Goal: Share content: Share content

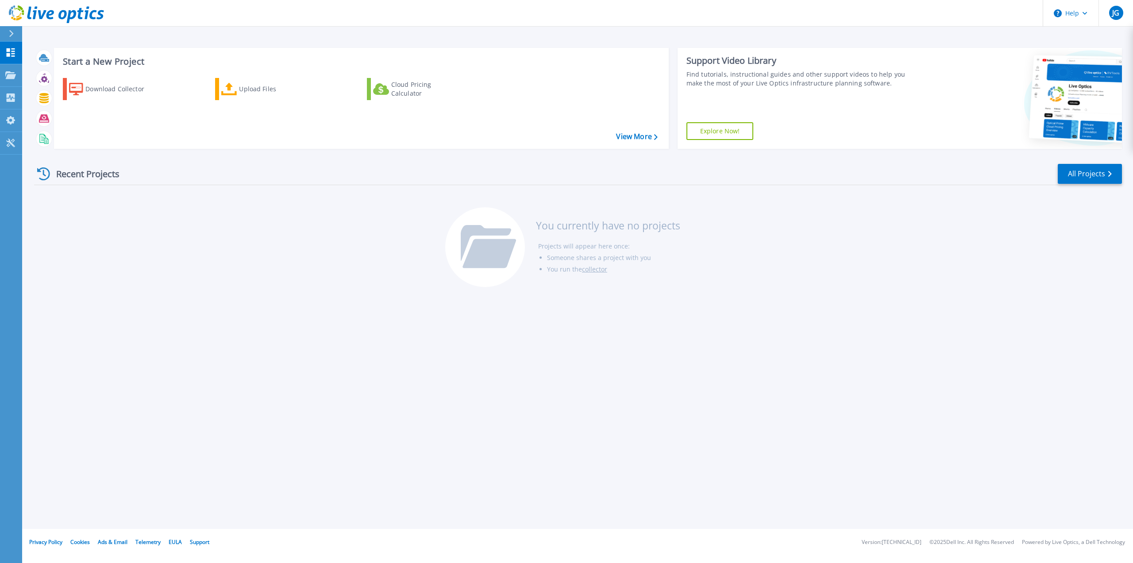
click at [244, 271] on div "Recent Projects All Projects You currently have no projects Projects will appea…" at bounding box center [578, 226] width 1088 height 140
click at [119, 87] on div "Download Collector" at bounding box center [120, 89] width 71 height 18
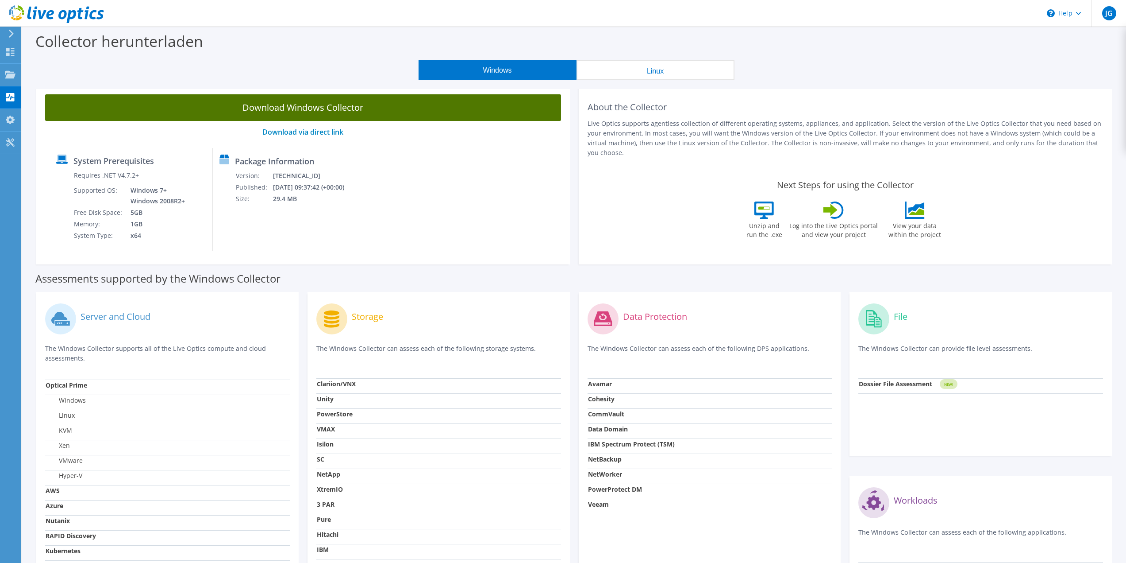
click at [324, 109] on link "Download Windows Collector" at bounding box center [303, 107] width 516 height 27
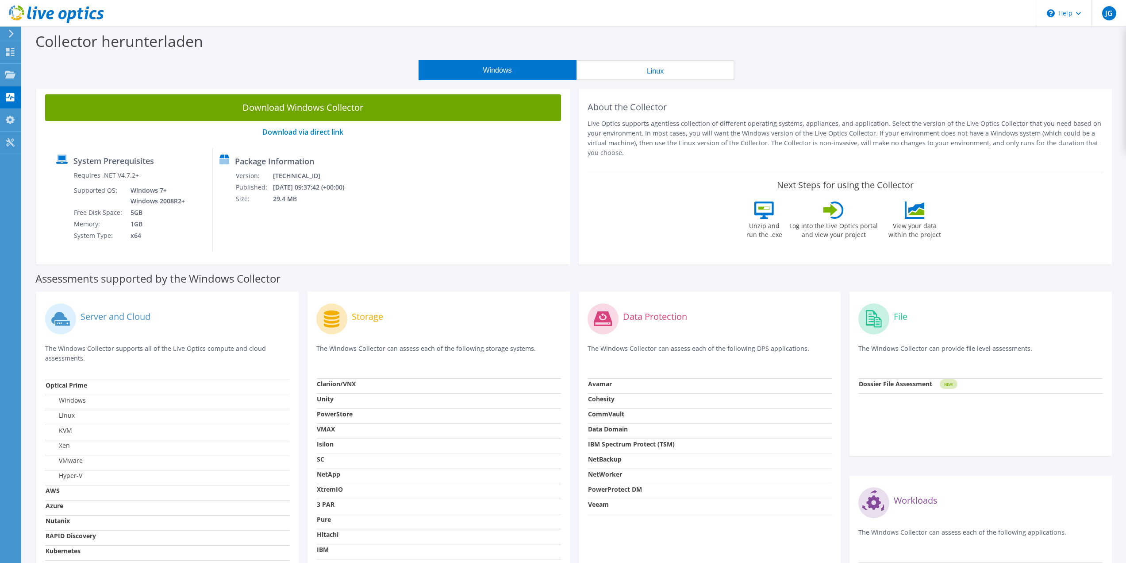
click at [11, 34] on icon at bounding box center [11, 34] width 7 height 8
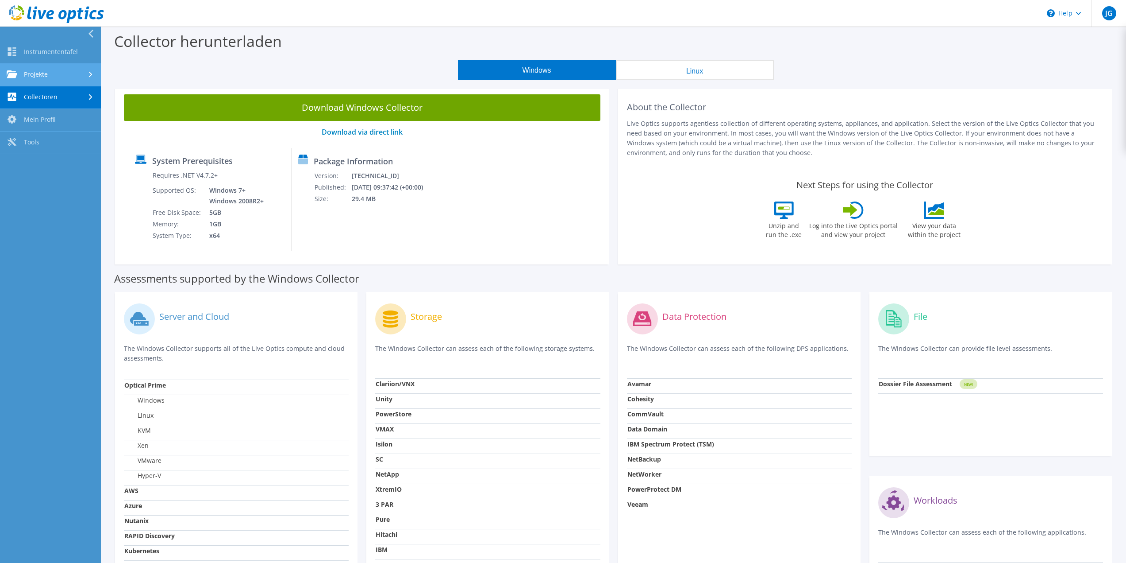
click at [39, 74] on link "Projekte" at bounding box center [50, 75] width 101 height 23
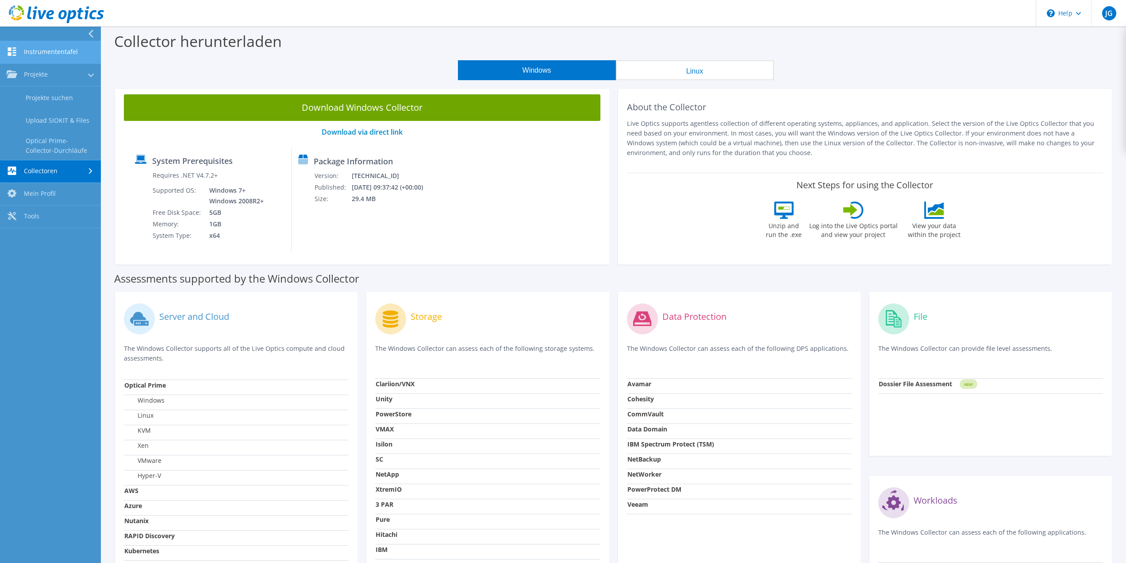
click at [39, 44] on link "Instrumententafel" at bounding box center [50, 52] width 101 height 23
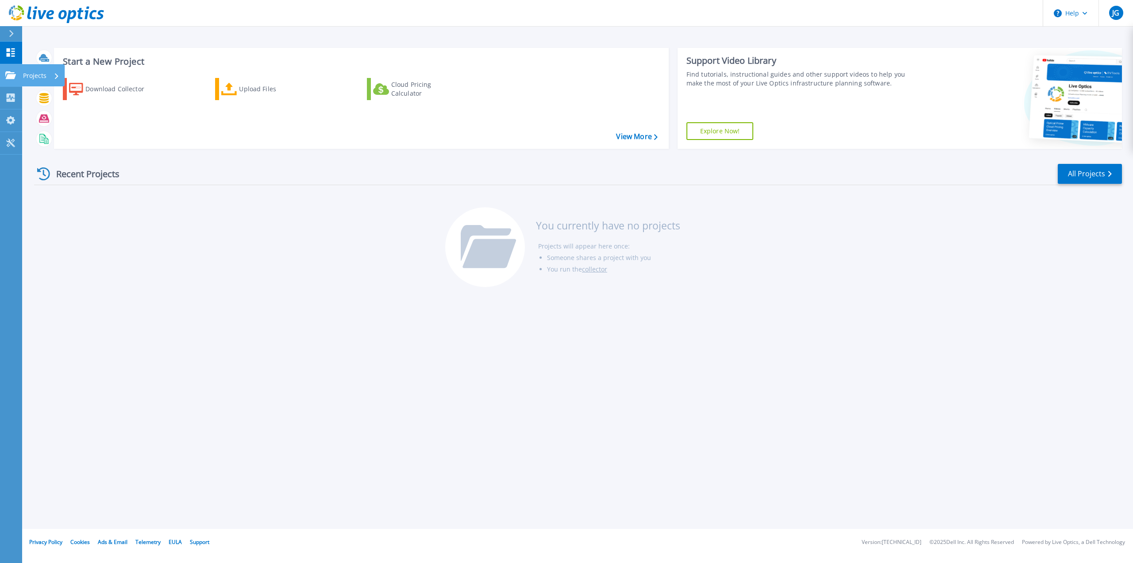
click at [5, 75] on icon at bounding box center [10, 75] width 11 height 8
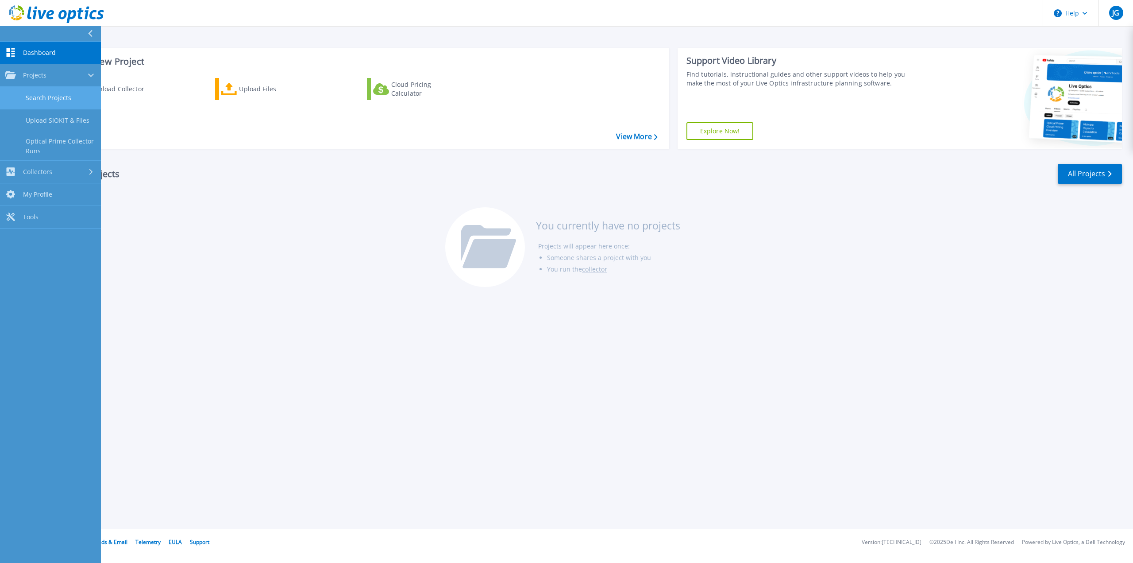
click at [41, 99] on link "Search Projects" at bounding box center [50, 98] width 101 height 23
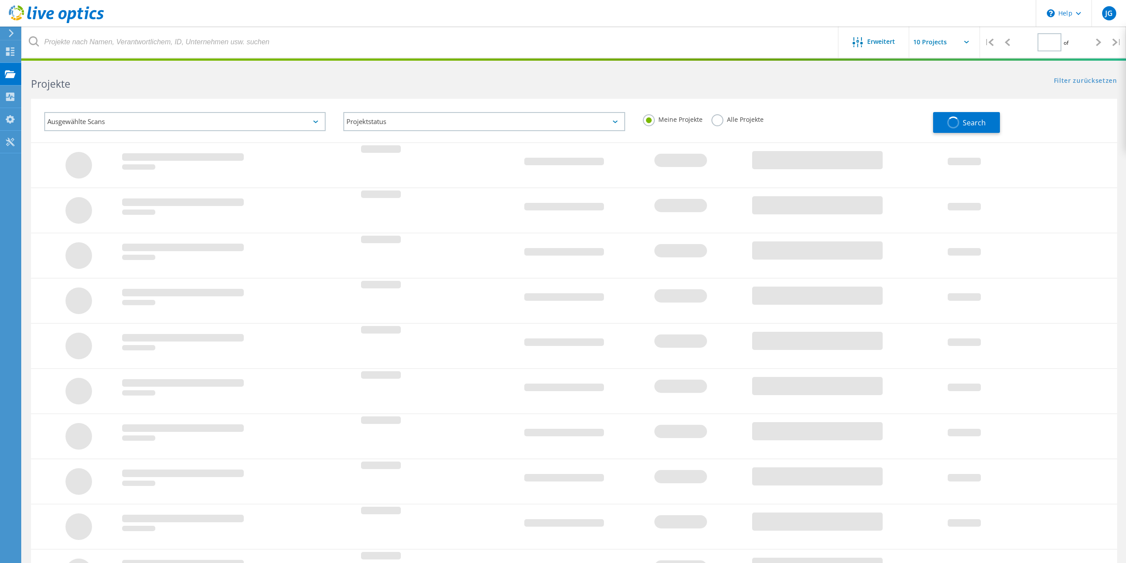
type input "1"
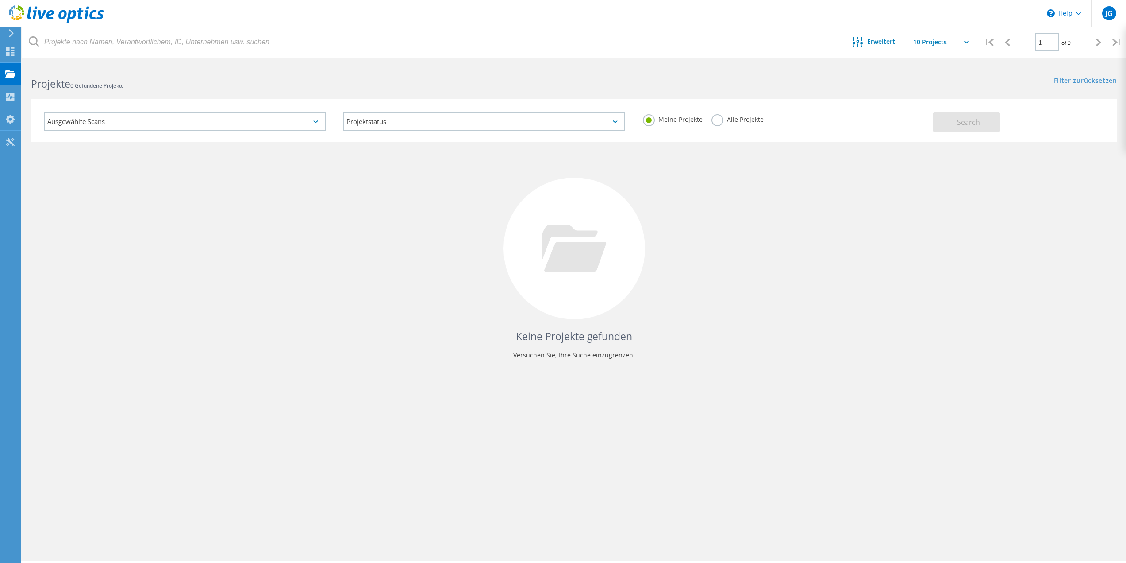
click at [20, 13] on use at bounding box center [56, 14] width 95 height 18
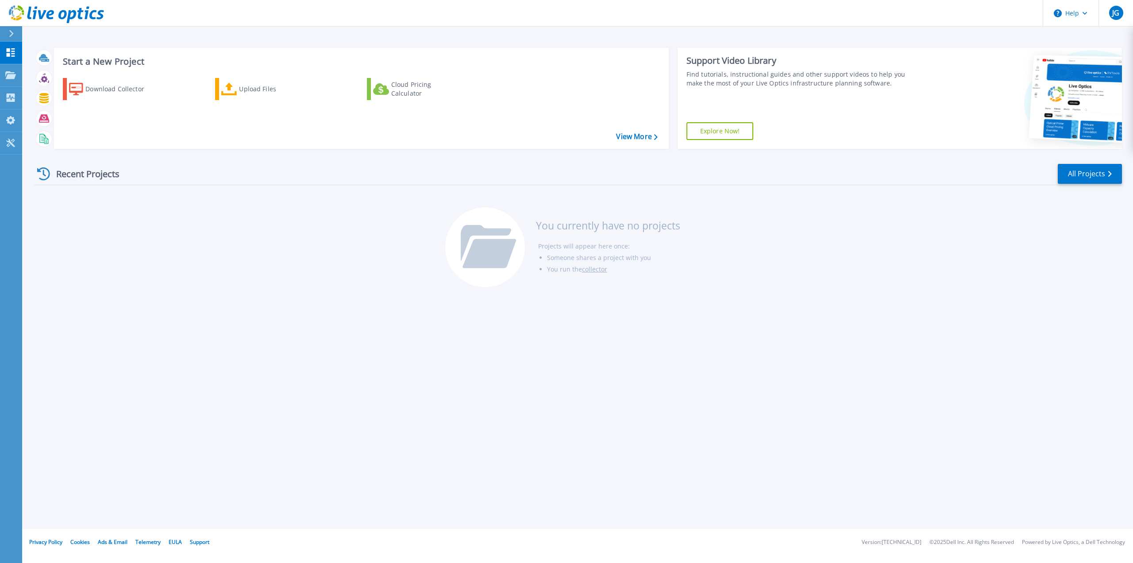
click at [239, 303] on div "Start a New Project Download Collector Upload Files Cloud Pricing Calculator Vi…" at bounding box center [577, 264] width 1111 height 528
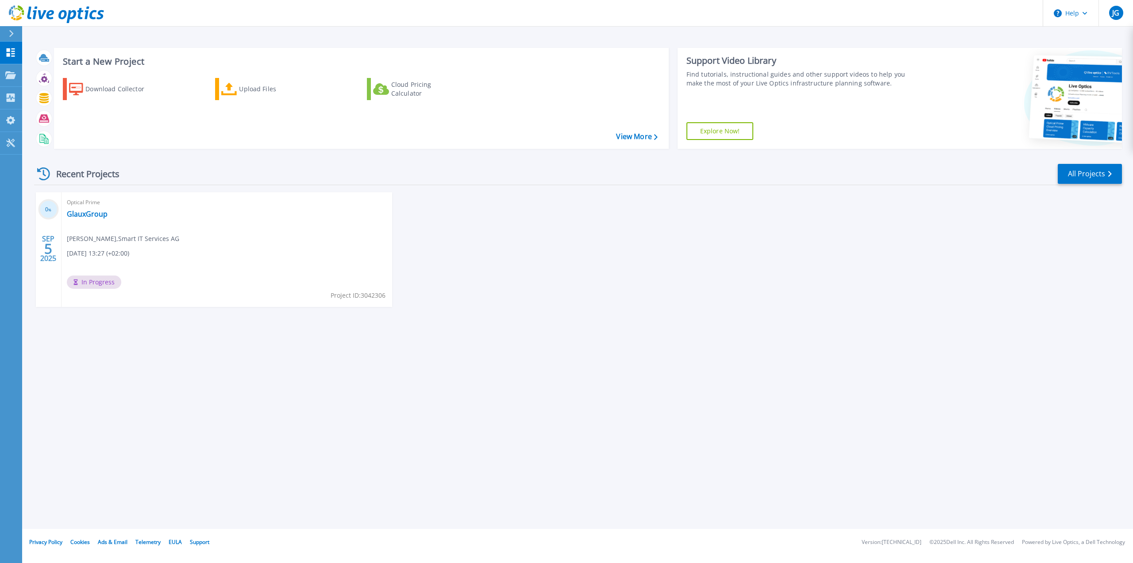
click at [202, 389] on div "Start a New Project Download Collector Upload Files Cloud Pricing Calculator Vi…" at bounding box center [577, 264] width 1111 height 528
click at [81, 213] on link "GlauxGroup" at bounding box center [87, 213] width 41 height 9
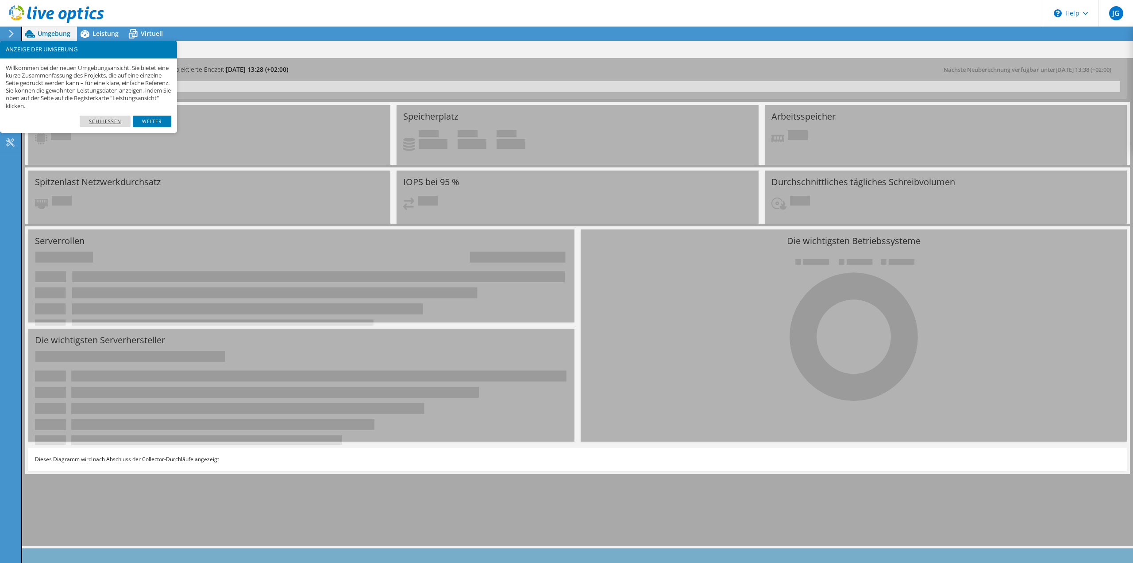
click at [120, 119] on link "Schließen" at bounding box center [105, 122] width 51 height 12
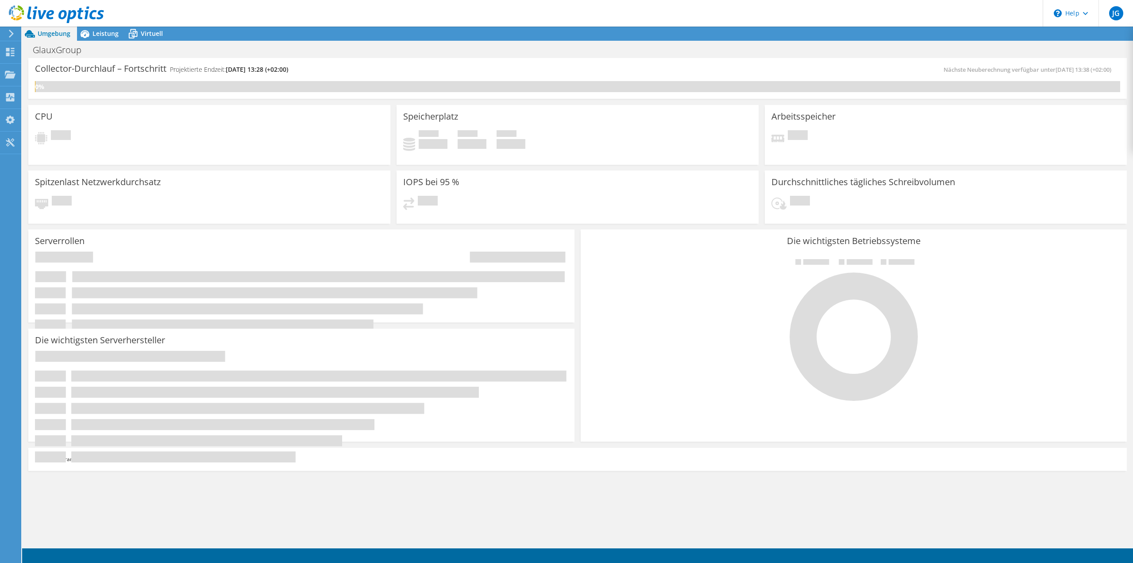
click at [35, 12] on use at bounding box center [56, 14] width 95 height 18
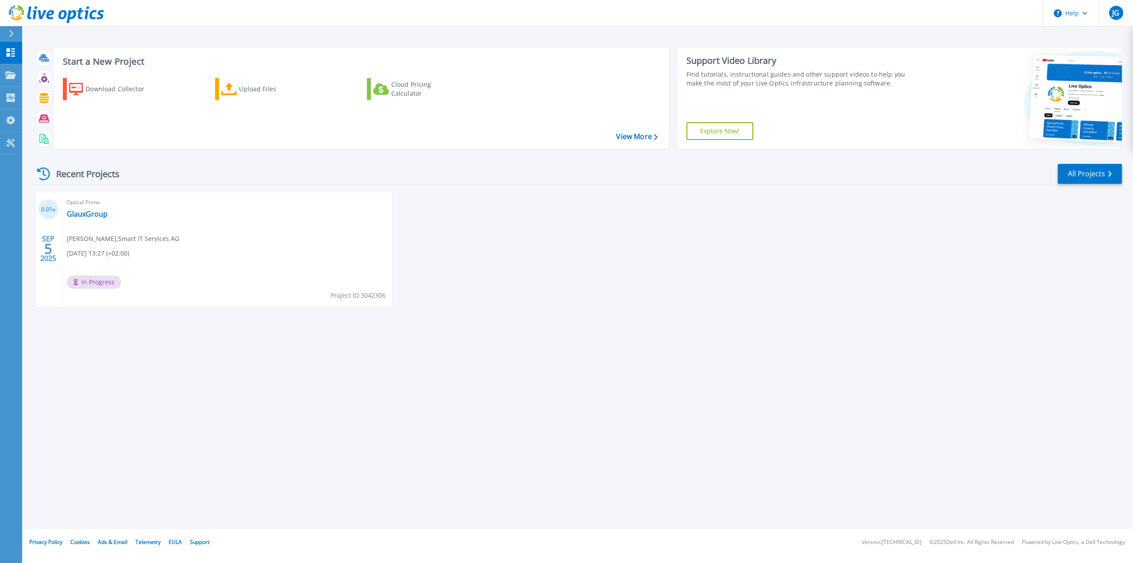
click at [186, 425] on div "Start a New Project Download Collector Upload Files Cloud Pricing Calculator Vi…" at bounding box center [577, 264] width 1111 height 528
click at [97, 215] on link "GlauxGroup" at bounding box center [87, 213] width 41 height 9
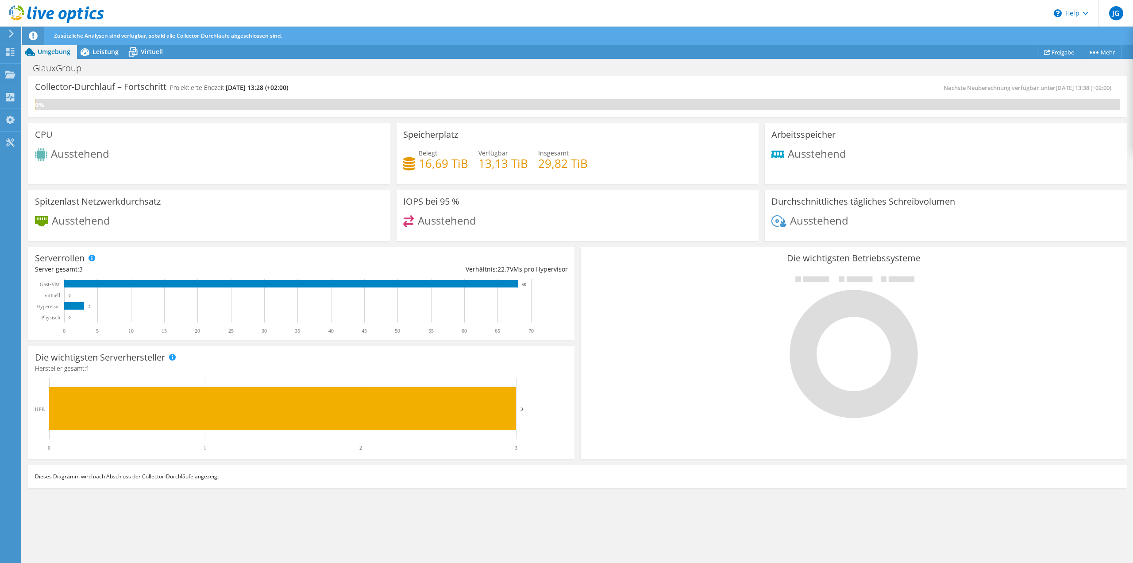
click at [44, 52] on span "Umgebung" at bounding box center [54, 51] width 33 height 8
click at [39, 12] on use at bounding box center [56, 14] width 95 height 18
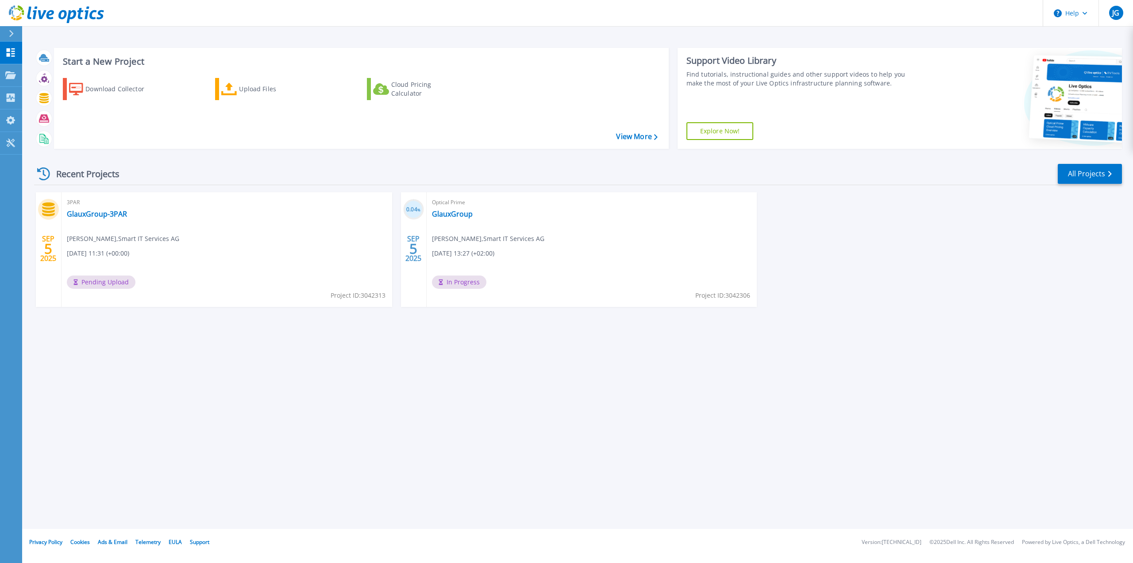
click at [453, 424] on div "Start a New Project Download Collector Upload Files Cloud Pricing Calculator Vi…" at bounding box center [577, 264] width 1111 height 528
click at [111, 211] on link "GlauxGroup-3PAR" at bounding box center [97, 213] width 60 height 9
click at [456, 211] on link "GlauxGroup" at bounding box center [452, 213] width 41 height 9
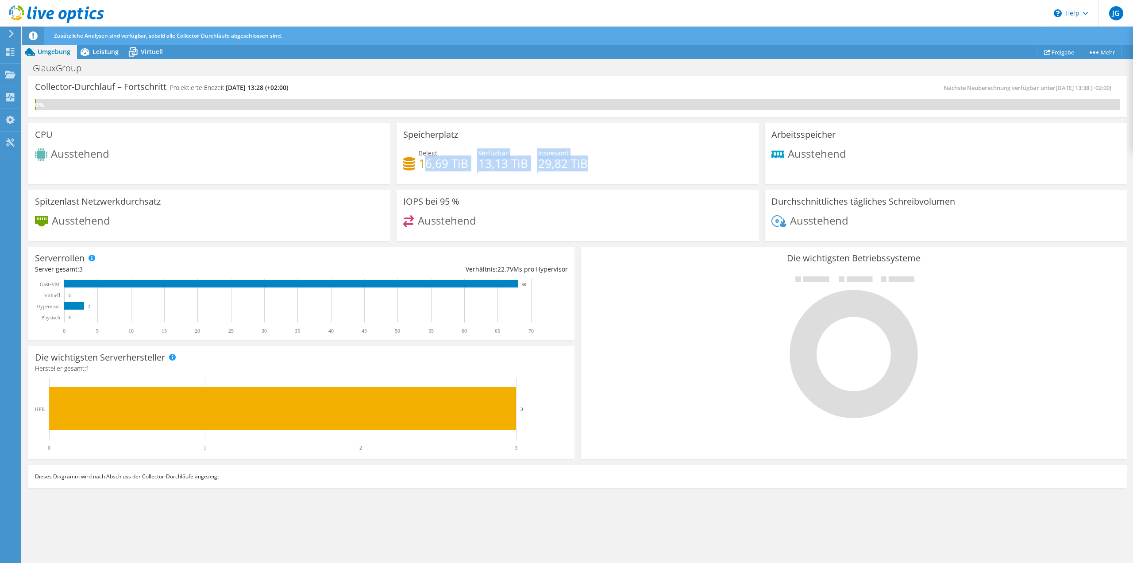
drag, startPoint x: 424, startPoint y: 162, endPoint x: 600, endPoint y: 166, distance: 176.2
click at [600, 166] on div "Belegt 16,69 TiB Verfügbar 13,13 TiB Insgesamt 29,82 TiB" at bounding box center [577, 162] width 349 height 29
click at [631, 310] on div at bounding box center [853, 346] width 533 height 149
click at [104, 51] on span "Leistung" at bounding box center [106, 51] width 26 height 8
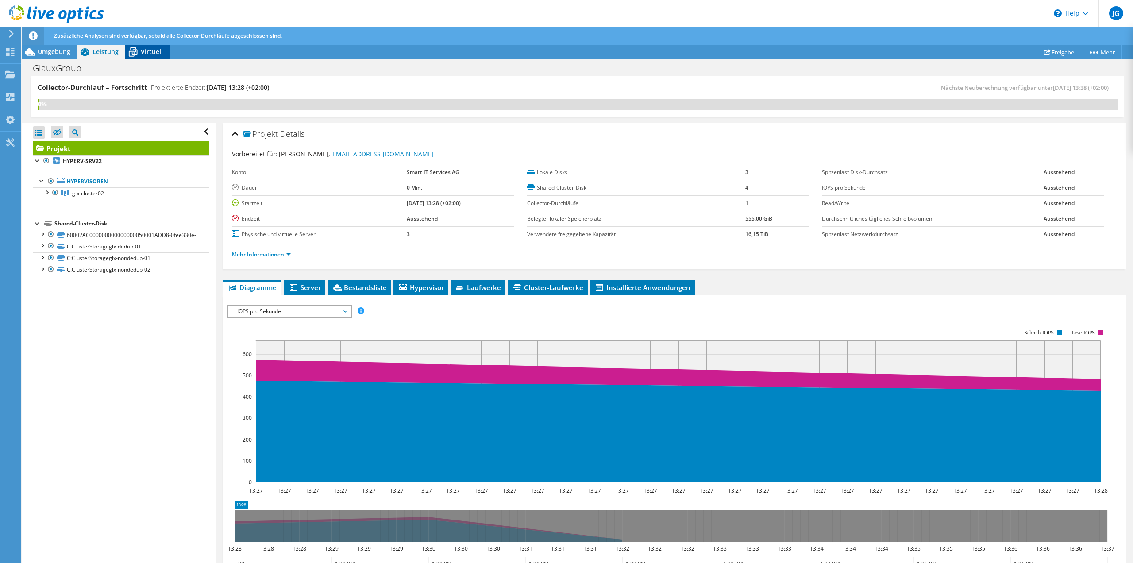
click at [142, 53] on span "Virtuell" at bounding box center [152, 51] width 22 height 8
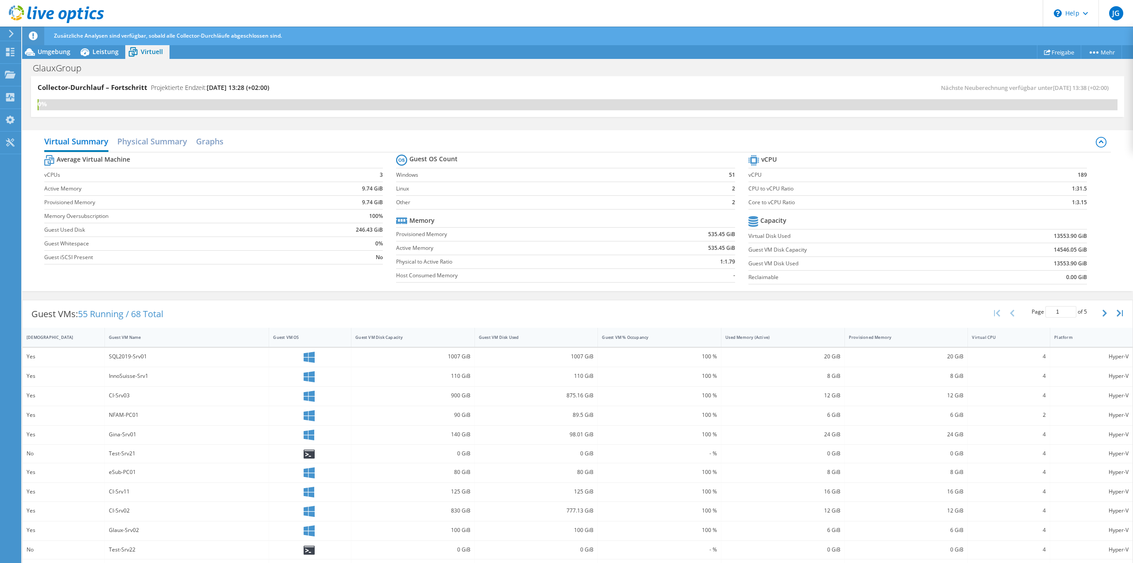
click at [58, 8] on icon at bounding box center [56, 14] width 95 height 18
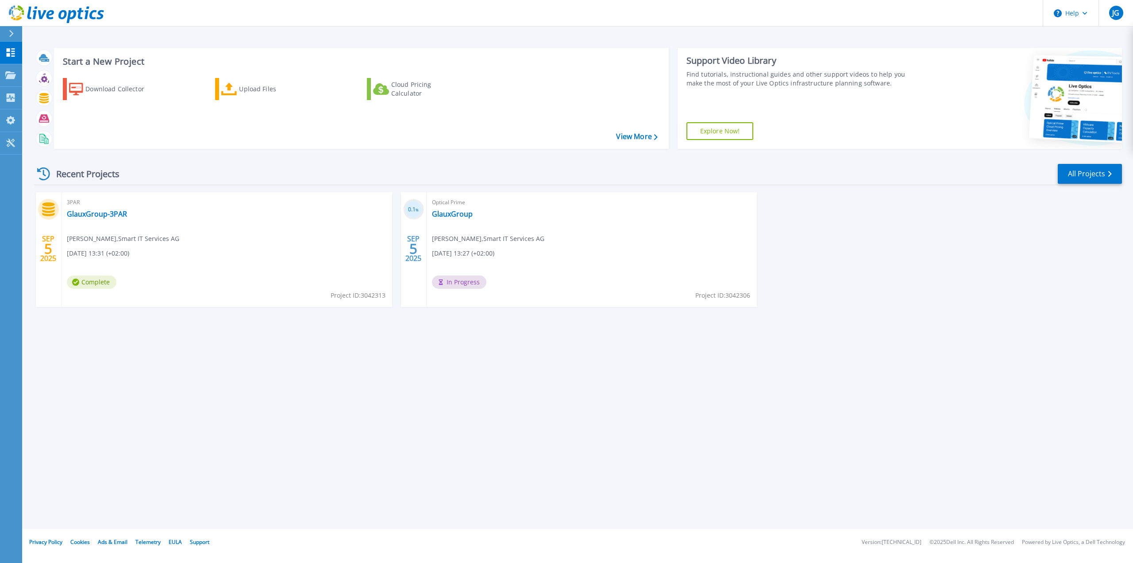
click at [852, 216] on div "SEP 5 2025 3PAR GlauxGroup-3PAR Jean Grand , Smart IT Services AG 09.05.2025, 1…" at bounding box center [574, 258] width 1095 height 132
drag, startPoint x: 347, startPoint y: 307, endPoint x: 332, endPoint y: 300, distance: 16.6
click at [345, 305] on div "SEP 5 2025 3PAR GlauxGroup-3PAR Jean Grand , Smart IT Services AG 09.05.2025, 1…" at bounding box center [574, 258] width 1095 height 132
click at [88, 215] on link "GlauxGroup-3PAR" at bounding box center [97, 213] width 60 height 9
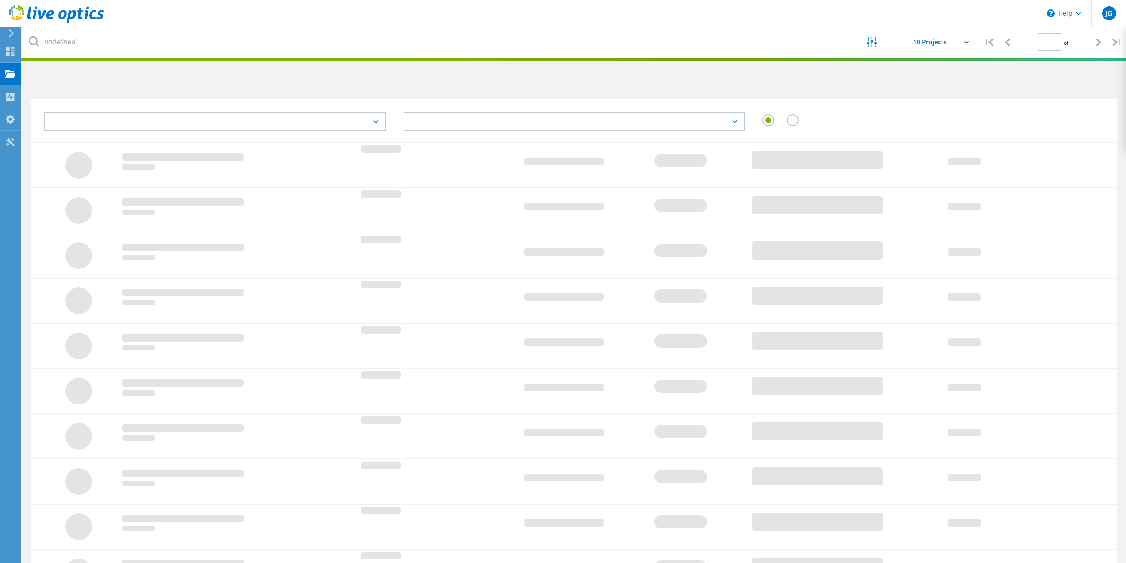
type input "1"
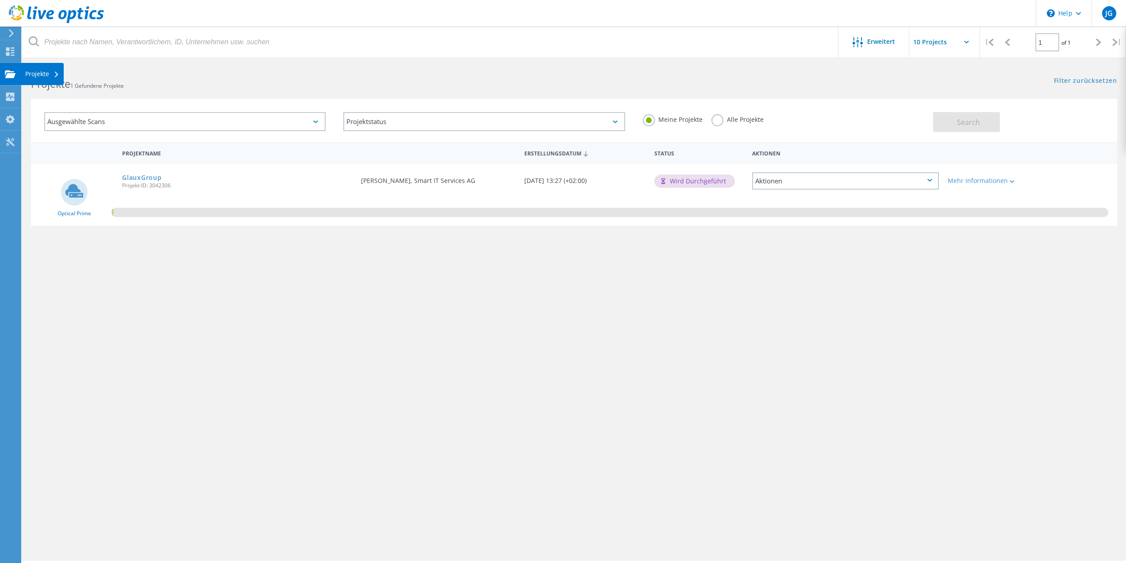
click at [35, 71] on div "Projekte" at bounding box center [42, 74] width 34 height 6
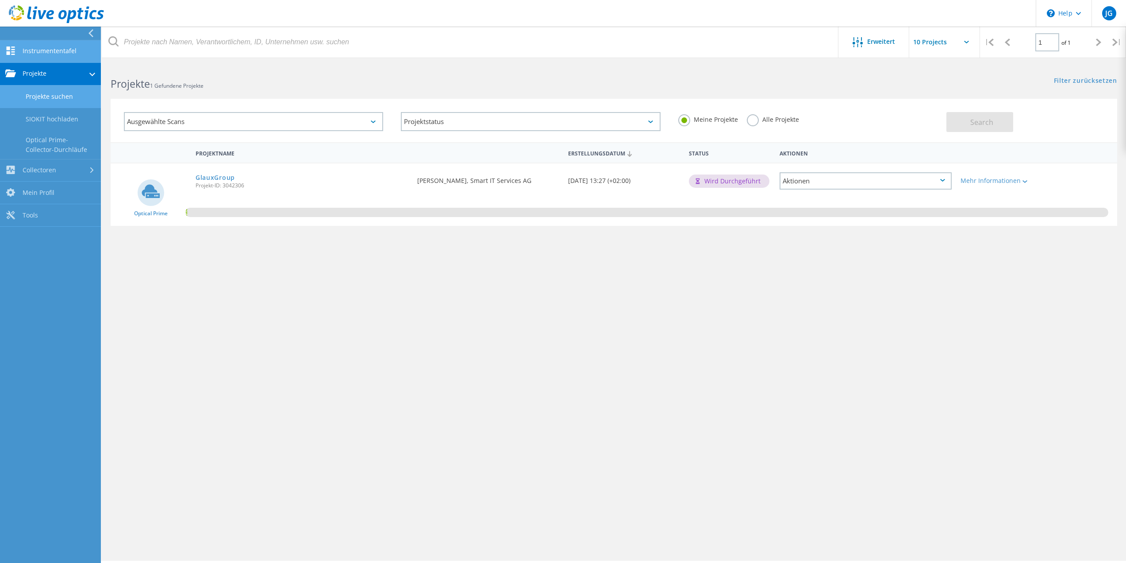
click at [44, 51] on link "Instrumententafel" at bounding box center [50, 51] width 101 height 23
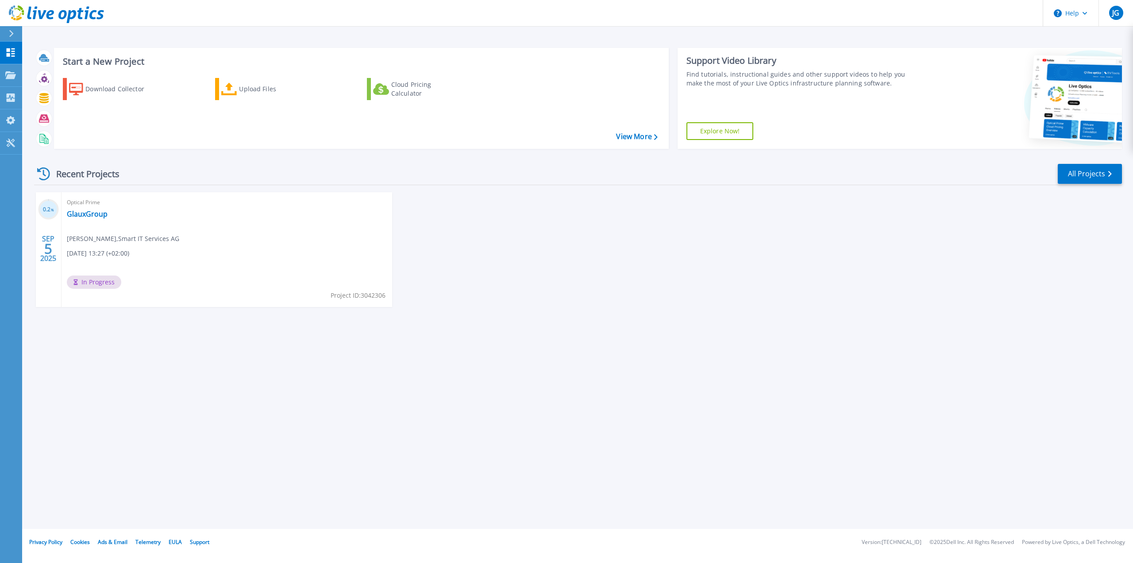
click at [276, 446] on div "Start a New Project Download Collector Upload Files Cloud Pricing Calculator Vi…" at bounding box center [577, 264] width 1111 height 528
click at [459, 378] on div "Start a New Project Download Collector Upload Files Cloud Pricing Calculator Vi…" at bounding box center [577, 264] width 1111 height 528
drag, startPoint x: 598, startPoint y: 333, endPoint x: 507, endPoint y: 351, distance: 93.0
click at [598, 334] on div "Start a New Project Download Collector Upload Files Cloud Pricing Calculator Vi…" at bounding box center [577, 264] width 1111 height 528
click at [214, 392] on div "Start a New Project Download Collector Upload Files Cloud Pricing Calculator Vi…" at bounding box center [577, 264] width 1111 height 528
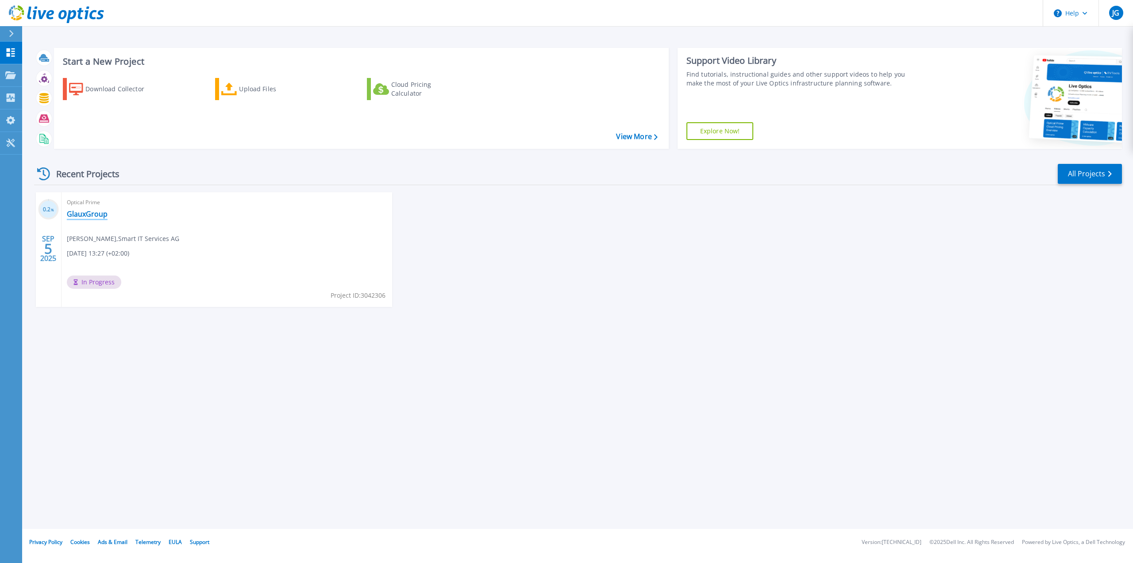
click at [93, 215] on link "GlauxGroup" at bounding box center [87, 213] width 41 height 9
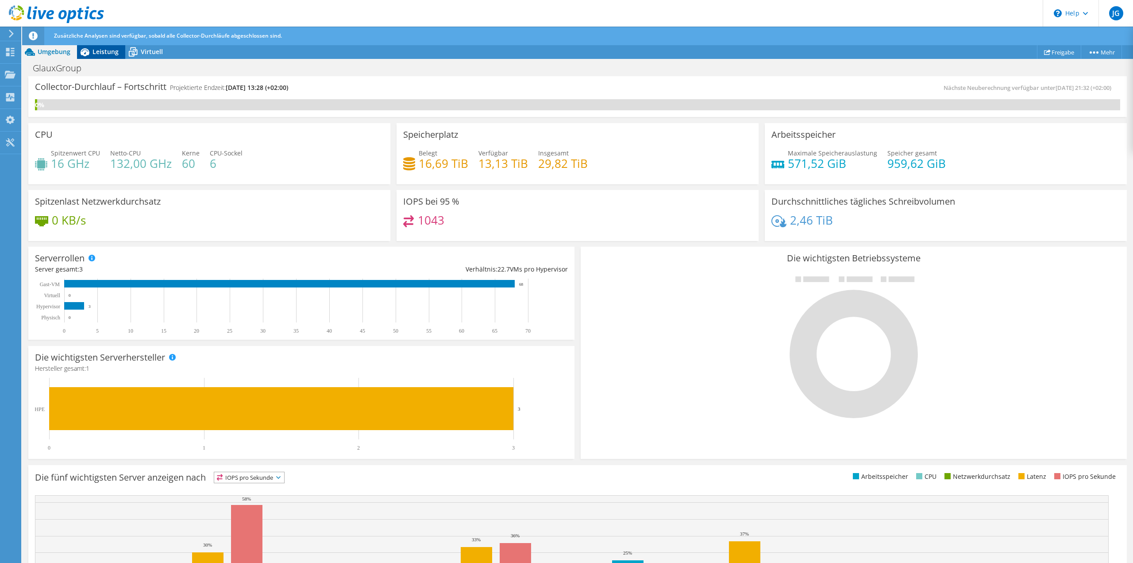
click at [106, 50] on span "Leistung" at bounding box center [106, 51] width 26 height 8
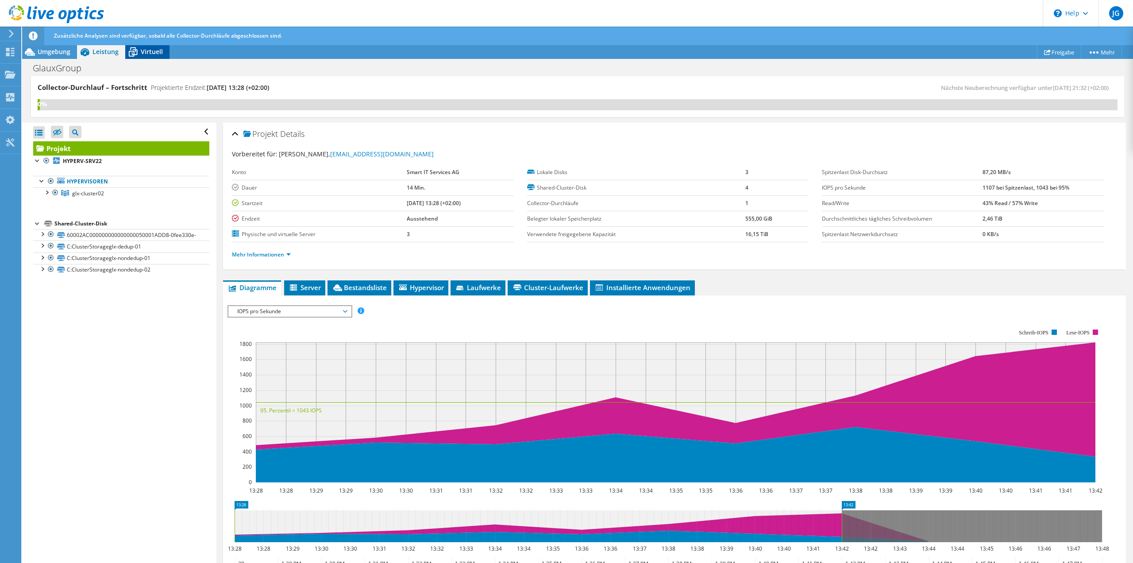
click at [149, 50] on span "Virtuell" at bounding box center [152, 51] width 22 height 8
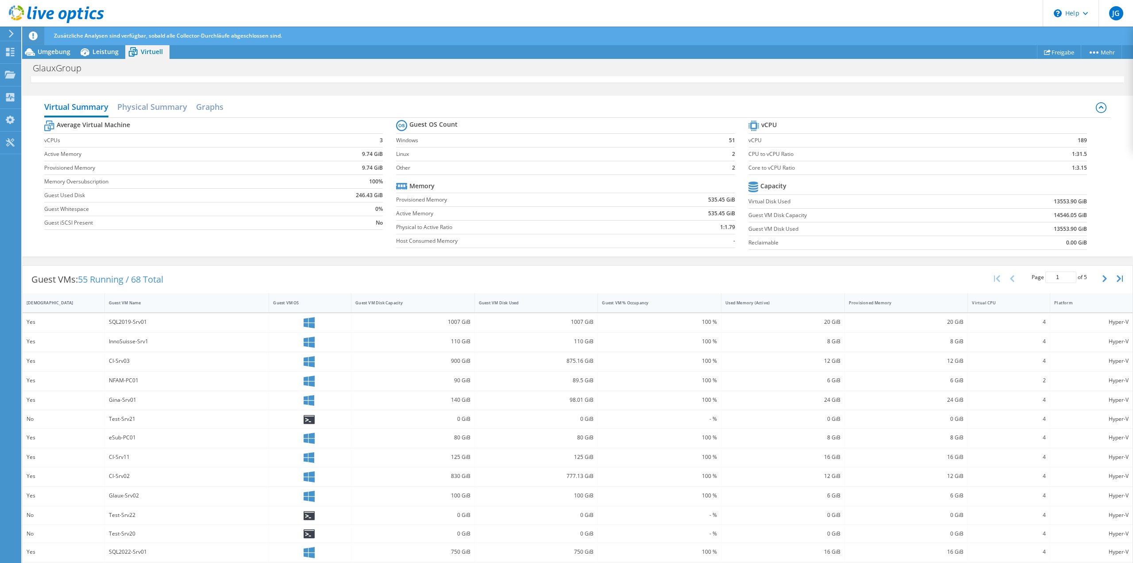
scroll to position [77, 0]
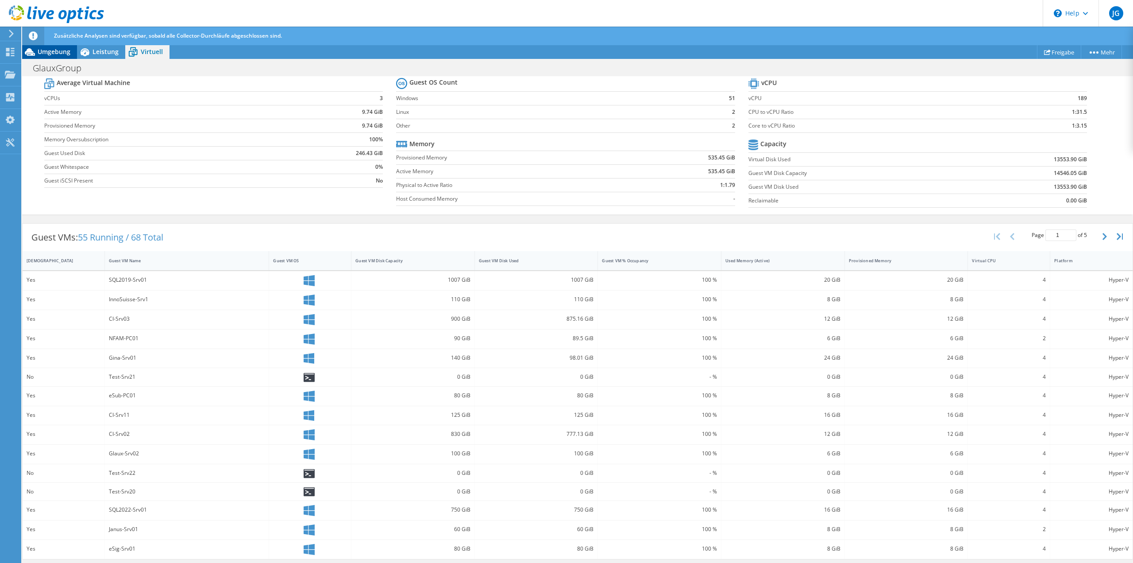
click at [63, 50] on span "Umgebung" at bounding box center [54, 51] width 33 height 8
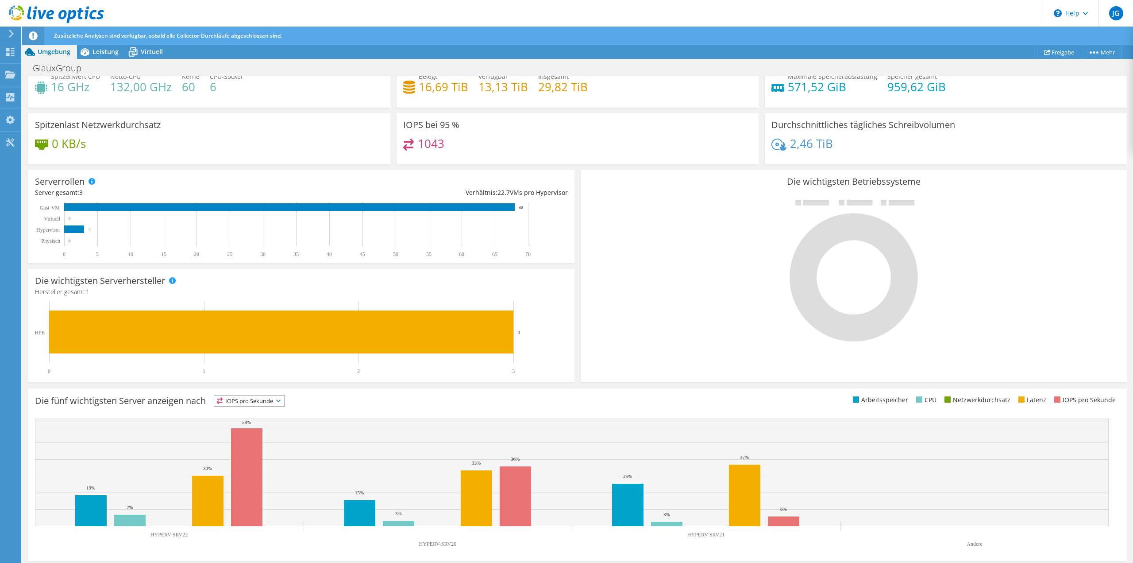
click at [14, 30] on icon at bounding box center [11, 34] width 7 height 8
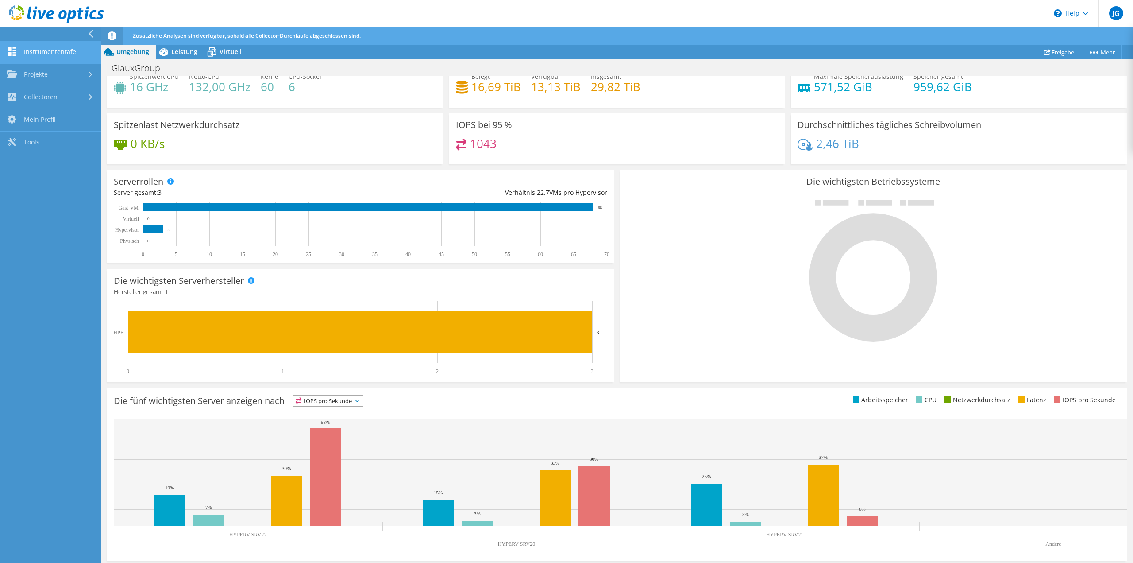
click at [50, 49] on link "Instrumententafel" at bounding box center [50, 52] width 101 height 23
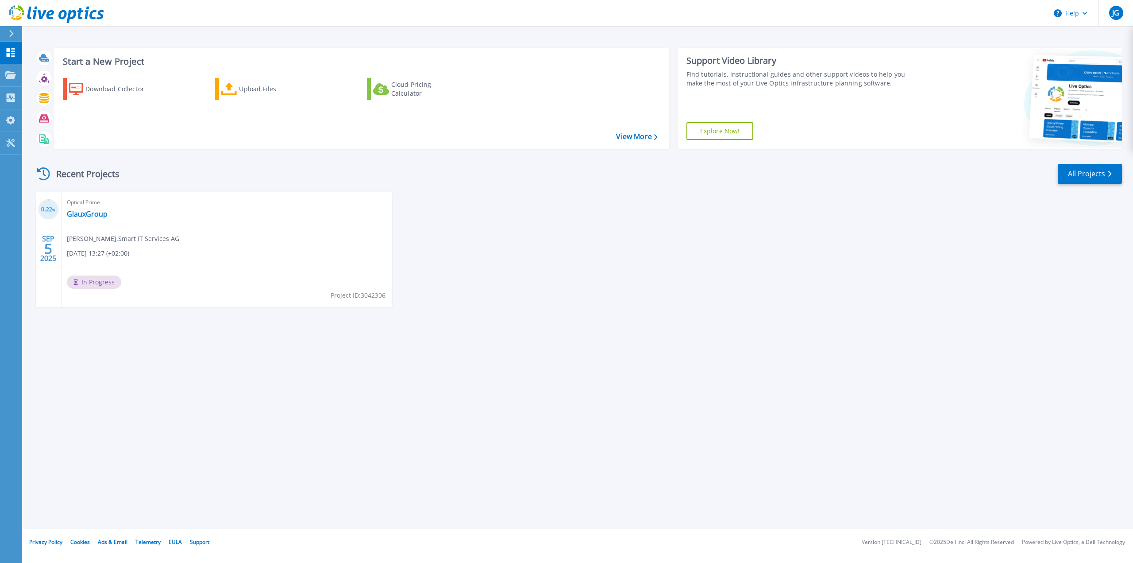
click at [514, 375] on div "Start a New Project Download Collector Upload Files Cloud Pricing Calculator Vi…" at bounding box center [577, 264] width 1111 height 528
click at [91, 216] on link "GlauxGroup" at bounding box center [87, 213] width 41 height 9
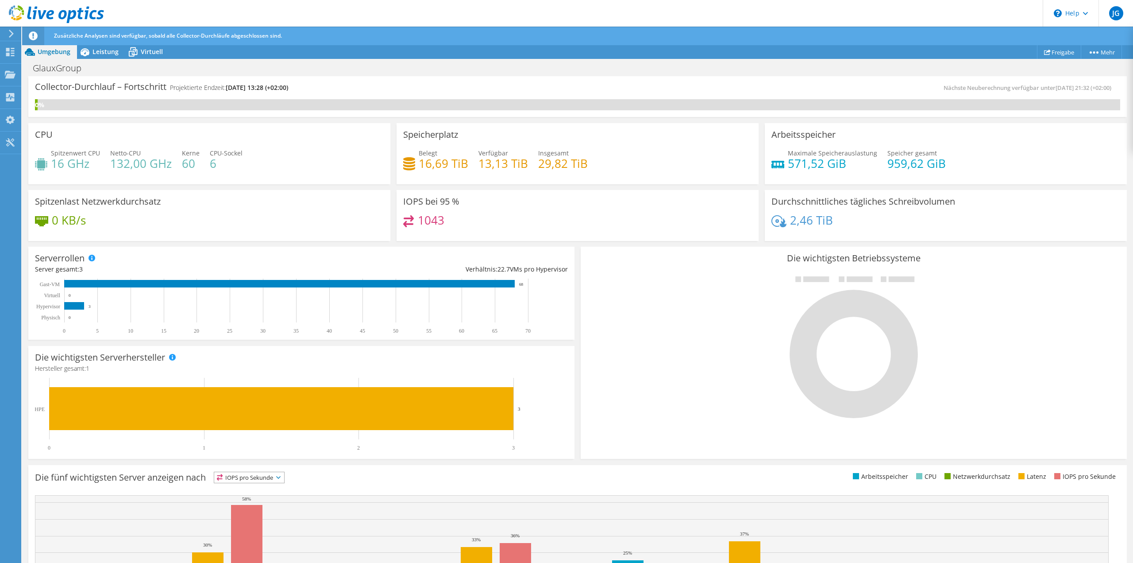
click at [14, 31] on icon at bounding box center [11, 34] width 7 height 8
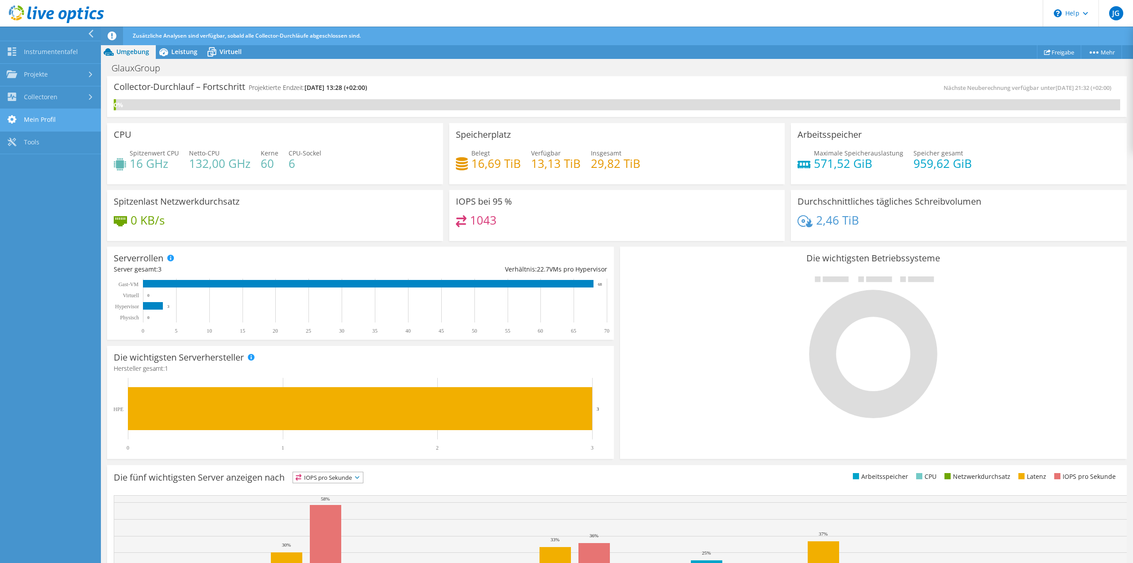
click at [42, 116] on link "Mein Profil" at bounding box center [50, 120] width 101 height 23
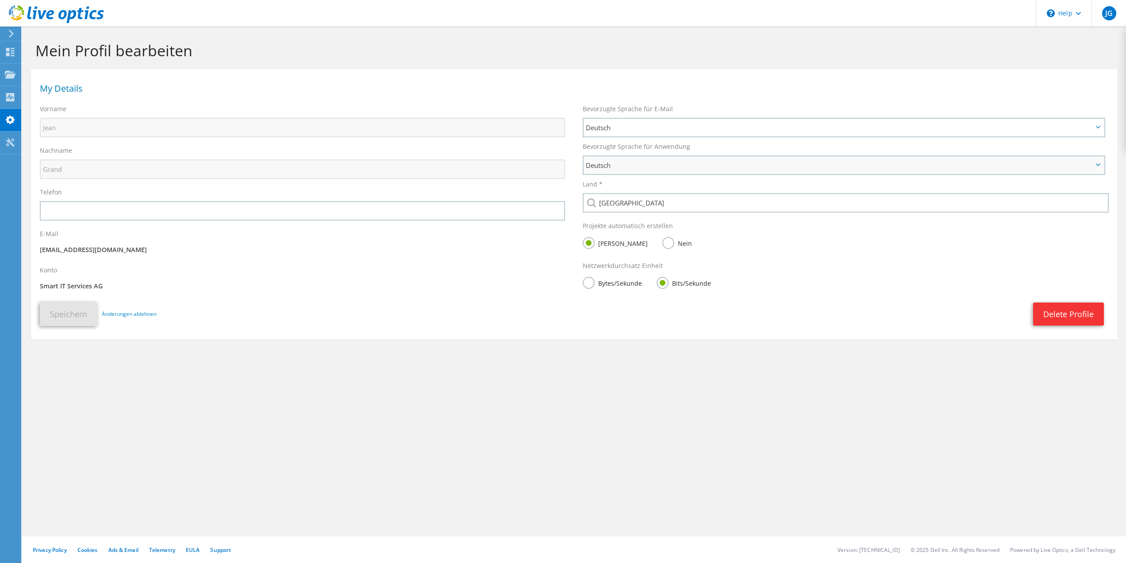
click at [621, 164] on span "Deutsch" at bounding box center [839, 165] width 507 height 11
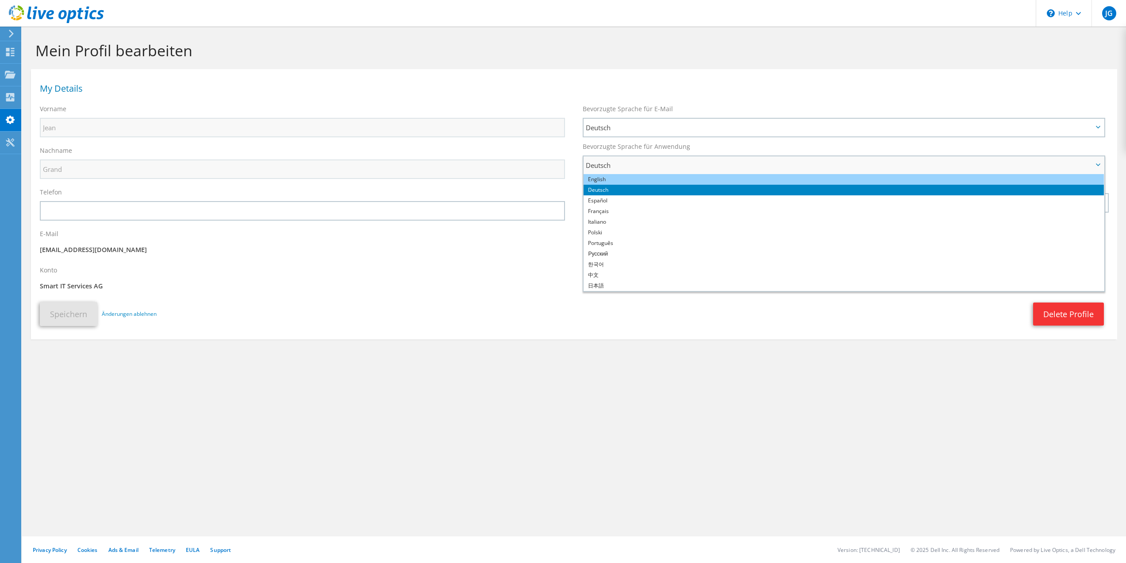
click at [603, 180] on li "English" at bounding box center [844, 179] width 521 height 11
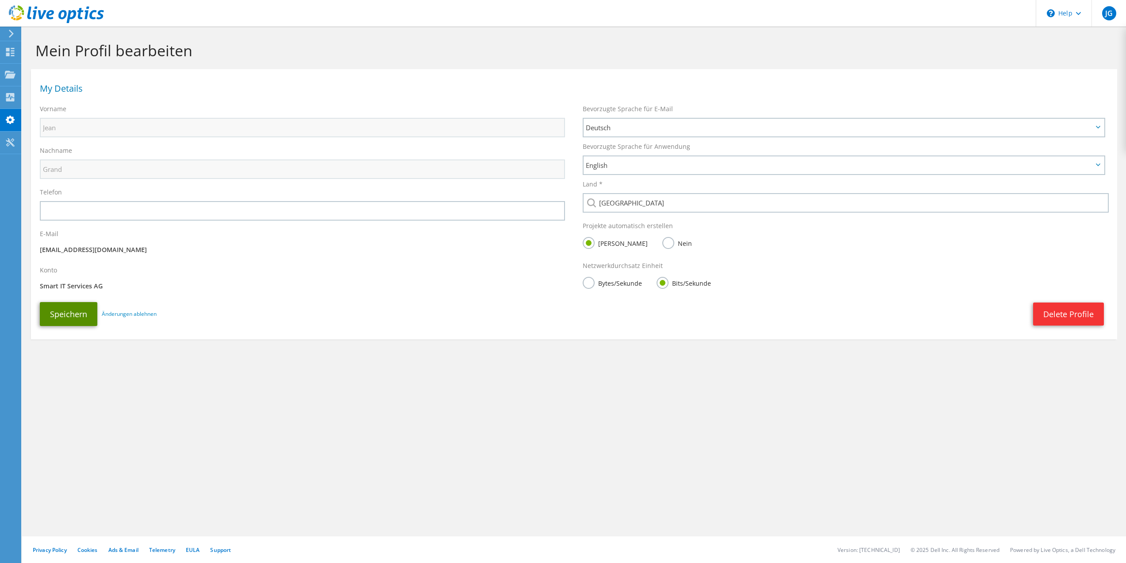
click at [67, 312] on button "Speichern" at bounding box center [69, 314] width 58 height 24
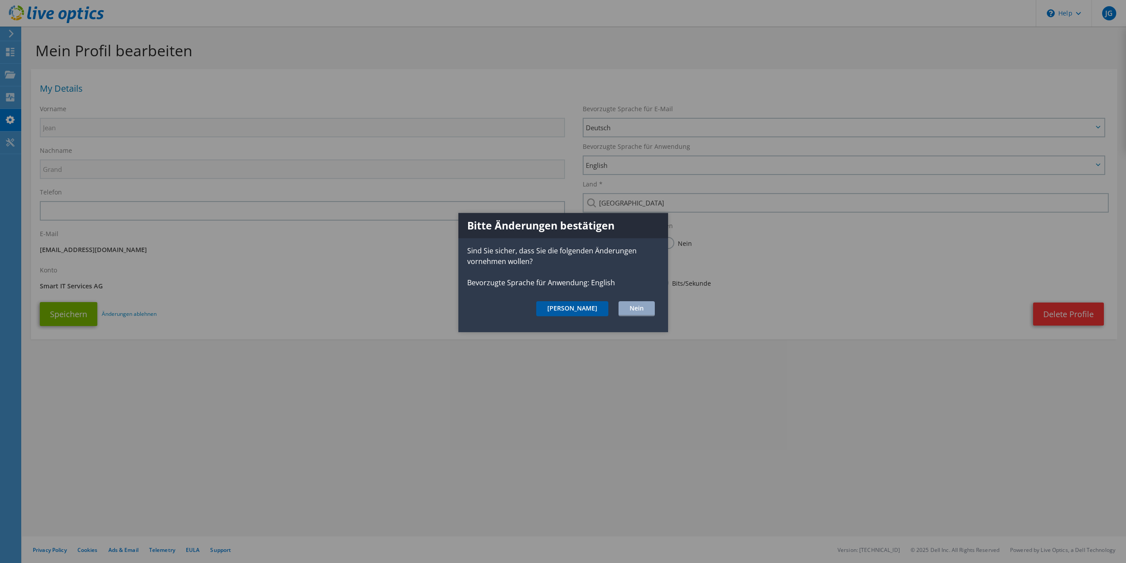
click at [595, 307] on button "[PERSON_NAME]" at bounding box center [572, 308] width 72 height 15
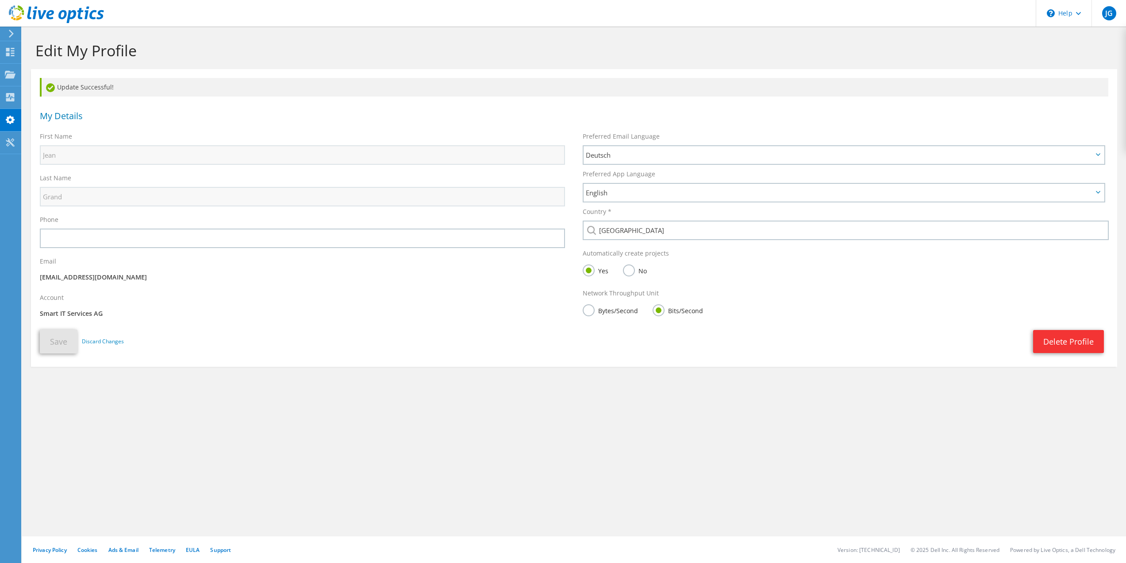
click at [8, 31] on icon at bounding box center [11, 34] width 7 height 8
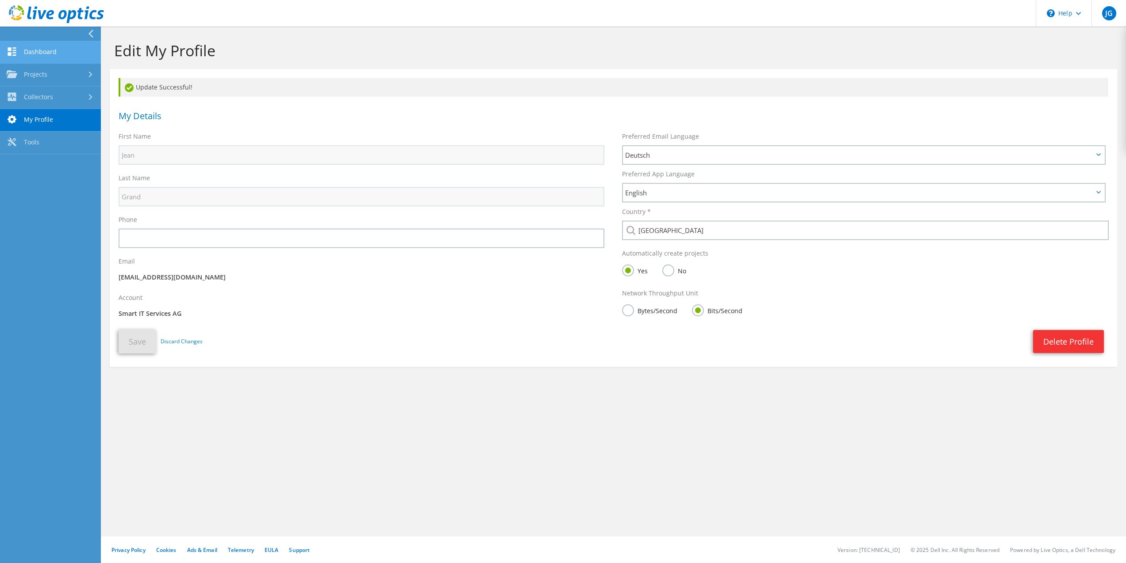
click at [22, 50] on link "Dashboard" at bounding box center [50, 52] width 101 height 23
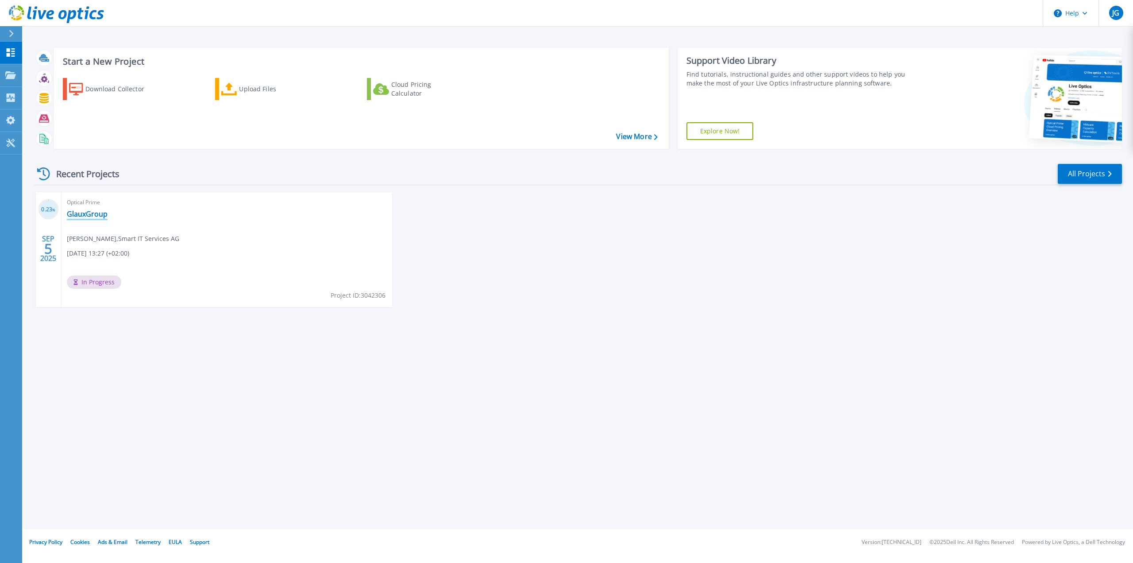
drag, startPoint x: 95, startPoint y: 210, endPoint x: 105, endPoint y: 213, distance: 11.1
click at [96, 210] on link "GlauxGroup" at bounding box center [87, 213] width 41 height 9
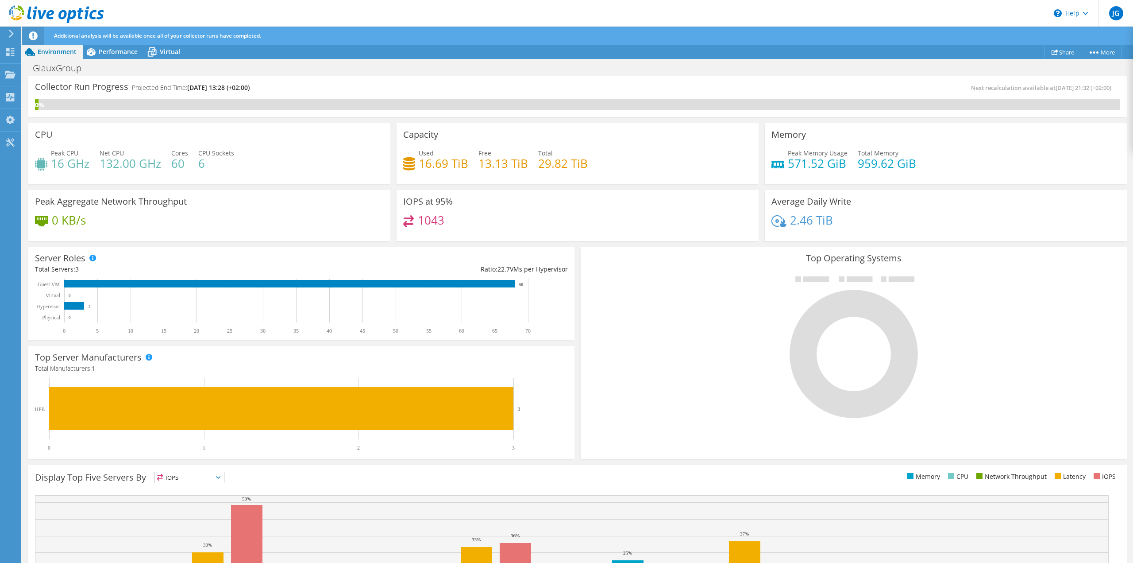
click at [10, 34] on icon at bounding box center [11, 34] width 7 height 8
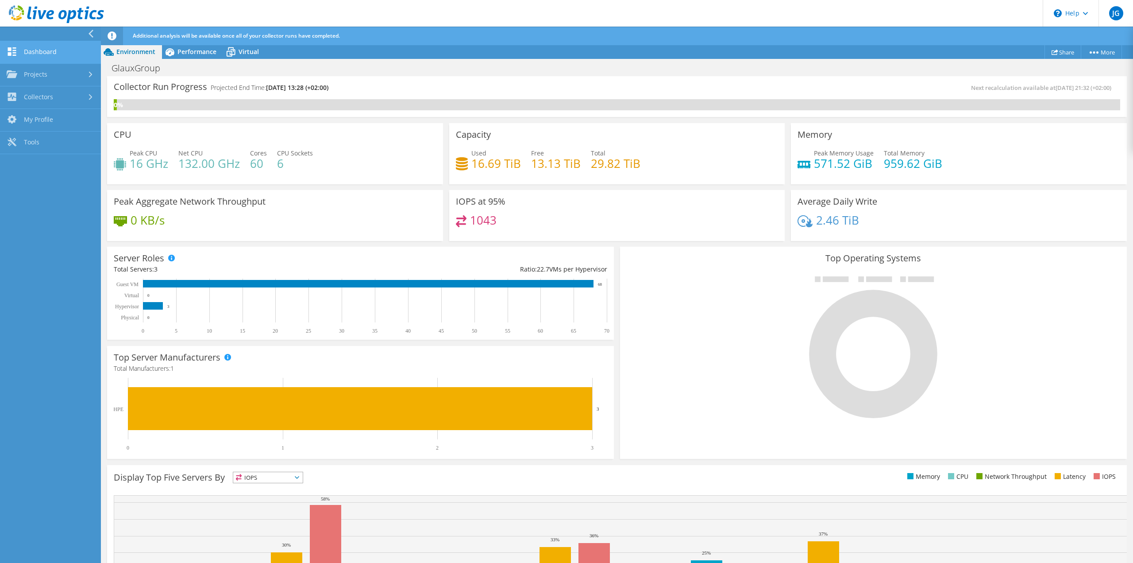
click at [35, 53] on link "Dashboard" at bounding box center [50, 52] width 101 height 23
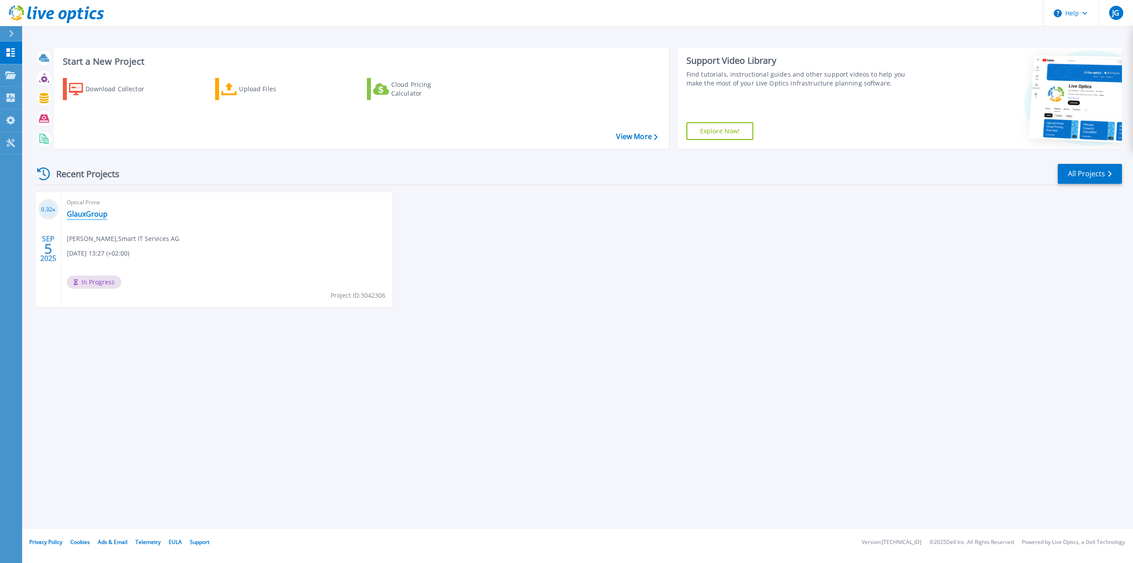
click at [100, 212] on link "GlauxGroup" at bounding box center [87, 213] width 41 height 9
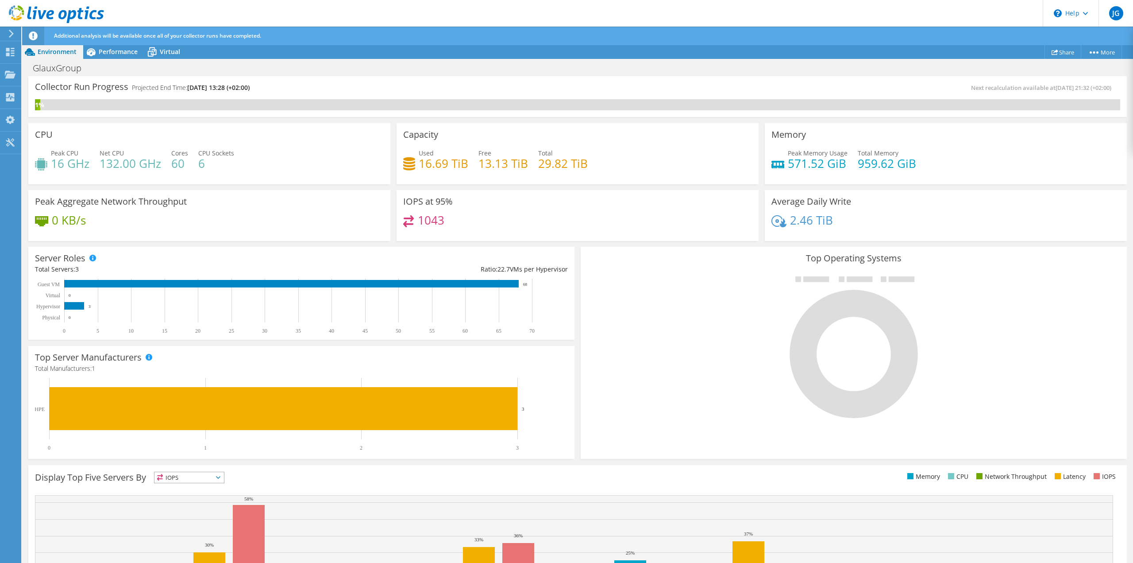
click at [32, 15] on icon at bounding box center [56, 14] width 95 height 18
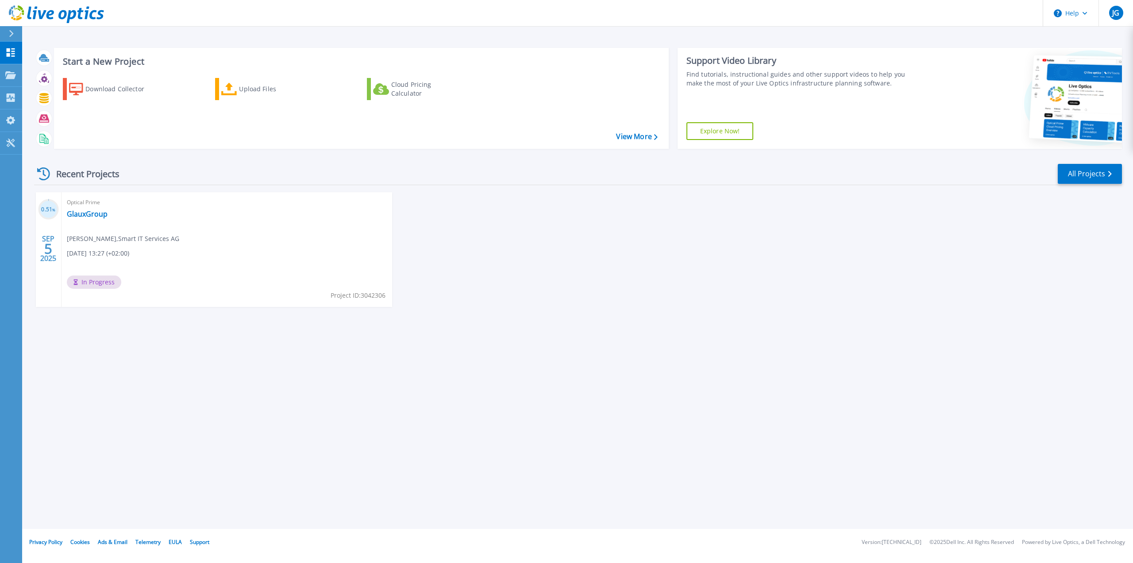
click at [880, 305] on div "0.51 % [DATE] Optical Prime GlauxGroup [PERSON_NAME] Grand , Smart IT Services …" at bounding box center [574, 258] width 1095 height 132
click at [9, 35] on icon at bounding box center [11, 33] width 5 height 7
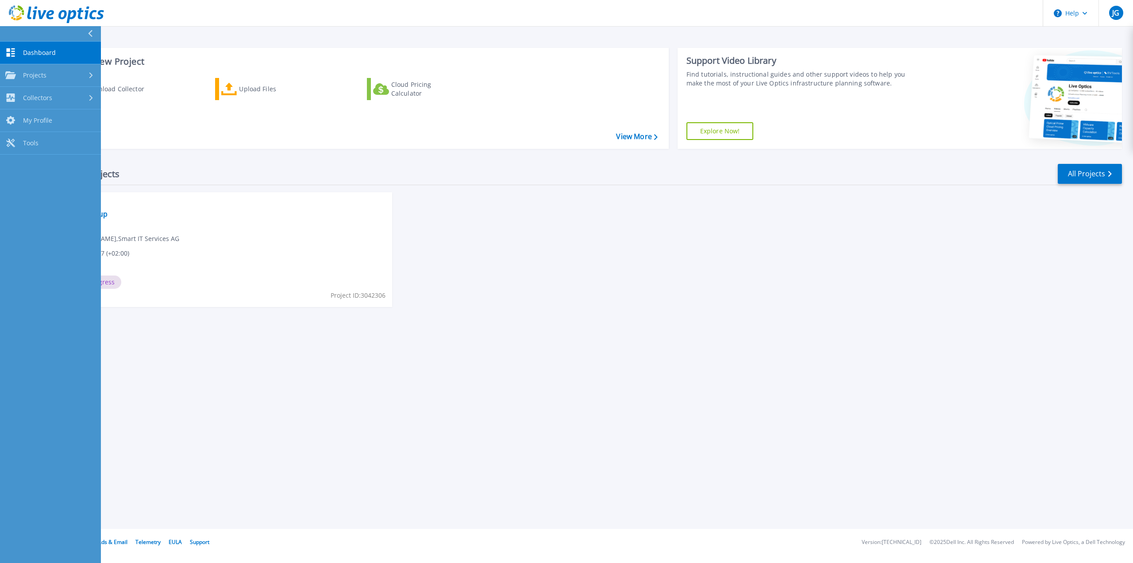
click at [60, 55] on link "Dashboard Dashboard" at bounding box center [50, 53] width 101 height 23
click at [167, 237] on div "Optical Prime GlauxGroup Jean Grand , Smart IT Services AG 09/05/2025, 13:27 (+…" at bounding box center [227, 249] width 331 height 115
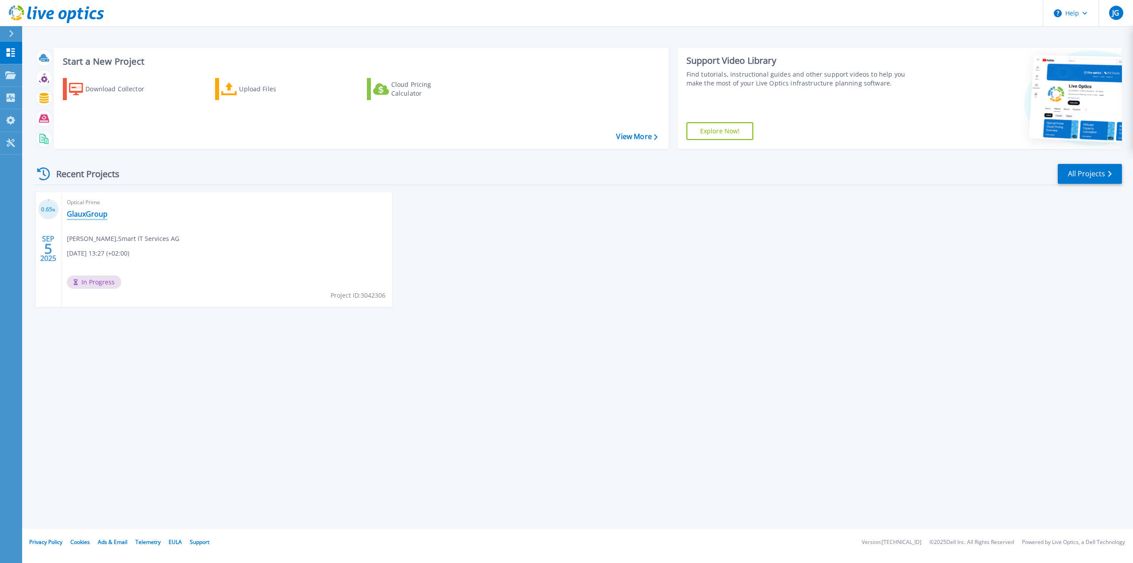
click at [99, 215] on link "GlauxGroup" at bounding box center [87, 213] width 41 height 9
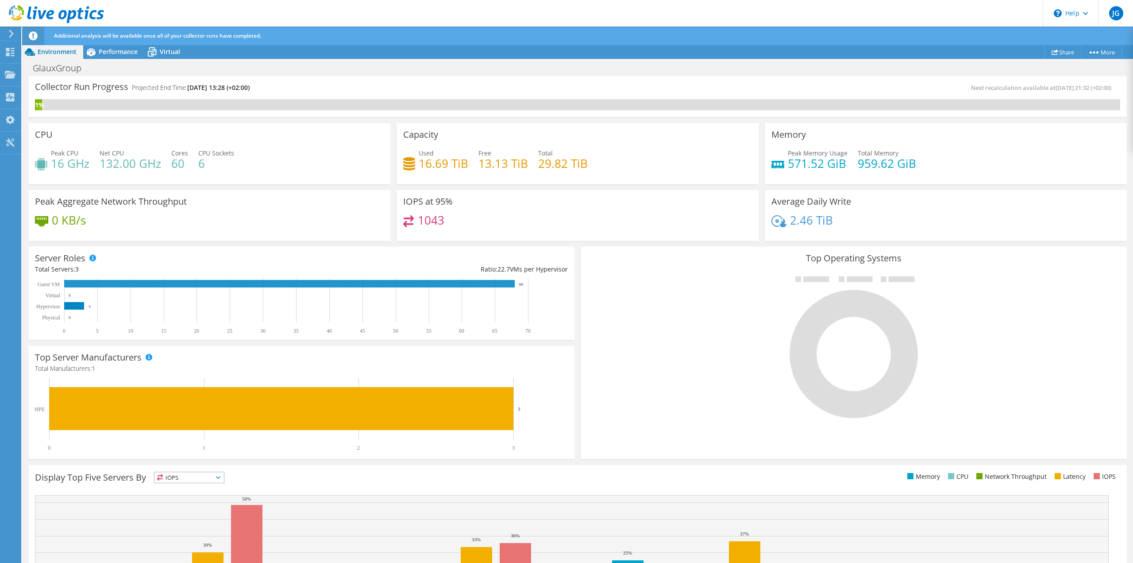
click at [454, 284] on rect at bounding box center [289, 284] width 451 height 8
click at [165, 49] on span "Virtual" at bounding box center [170, 51] width 20 height 8
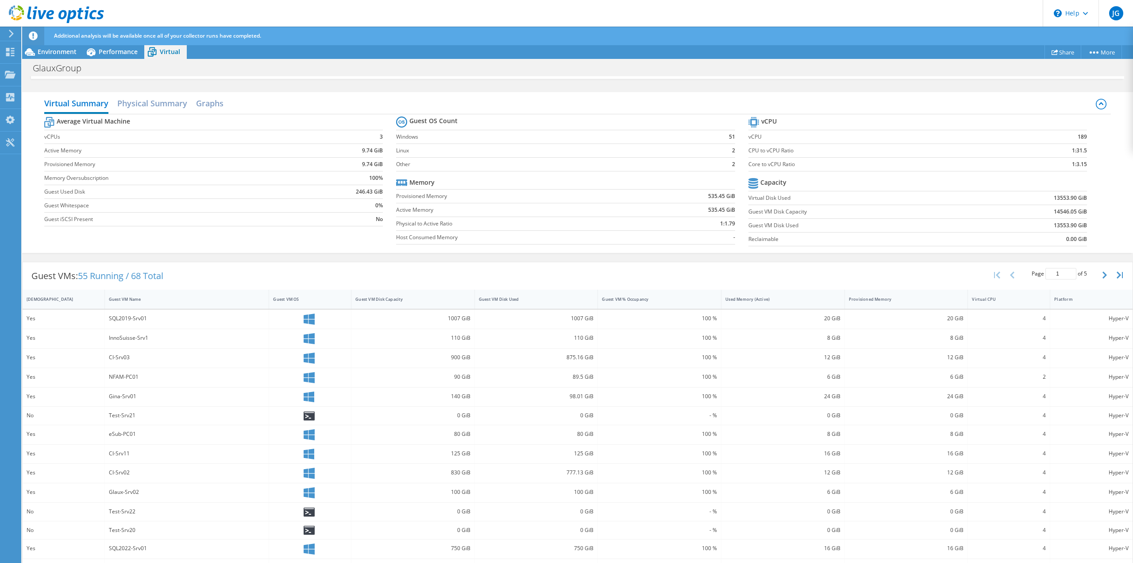
scroll to position [77, 0]
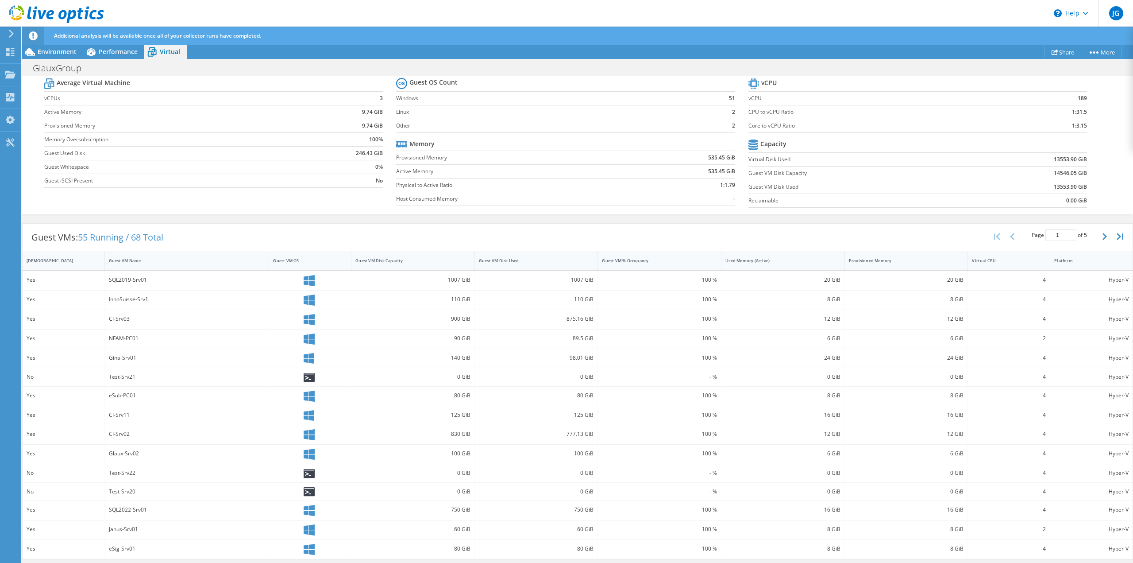
click at [224, 474] on div "Test-Srv22" at bounding box center [187, 473] width 156 height 10
click at [436, 261] on div "Guest VM Disk Capacity" at bounding box center [407, 261] width 104 height 6
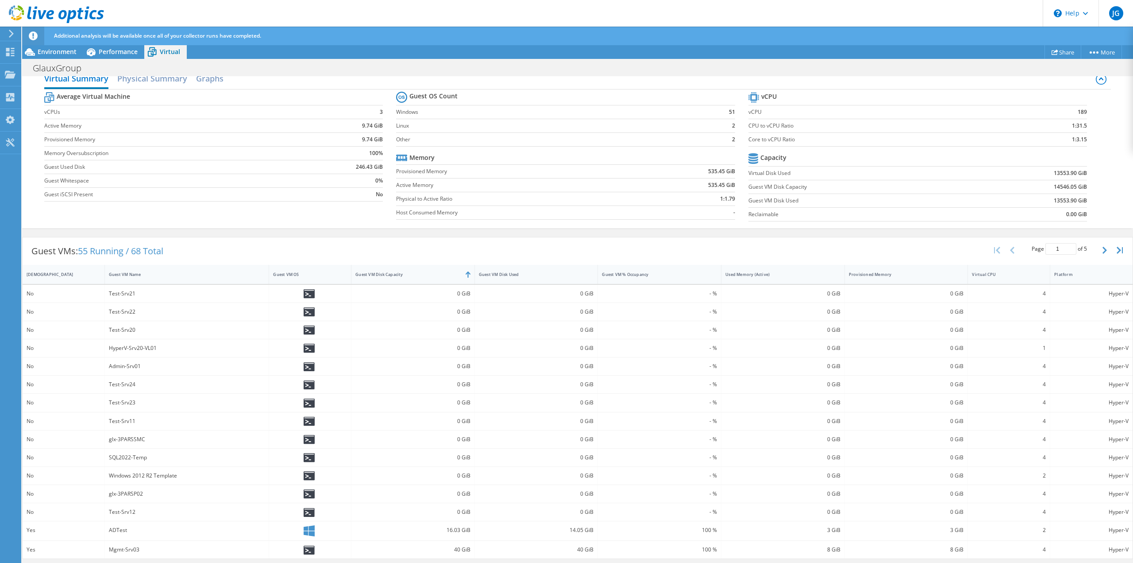
scroll to position [63, 0]
click at [438, 276] on div "Guest VM Disk Capacity" at bounding box center [407, 274] width 104 height 6
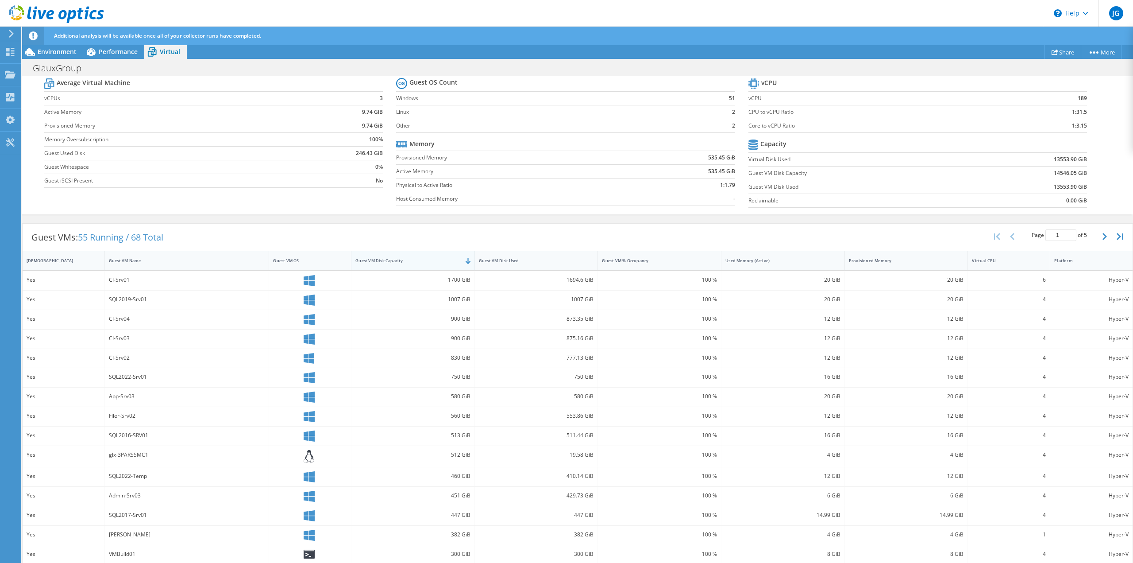
click at [427, 264] on div "Guest VM Disk Capacity" at bounding box center [407, 261] width 112 height 14
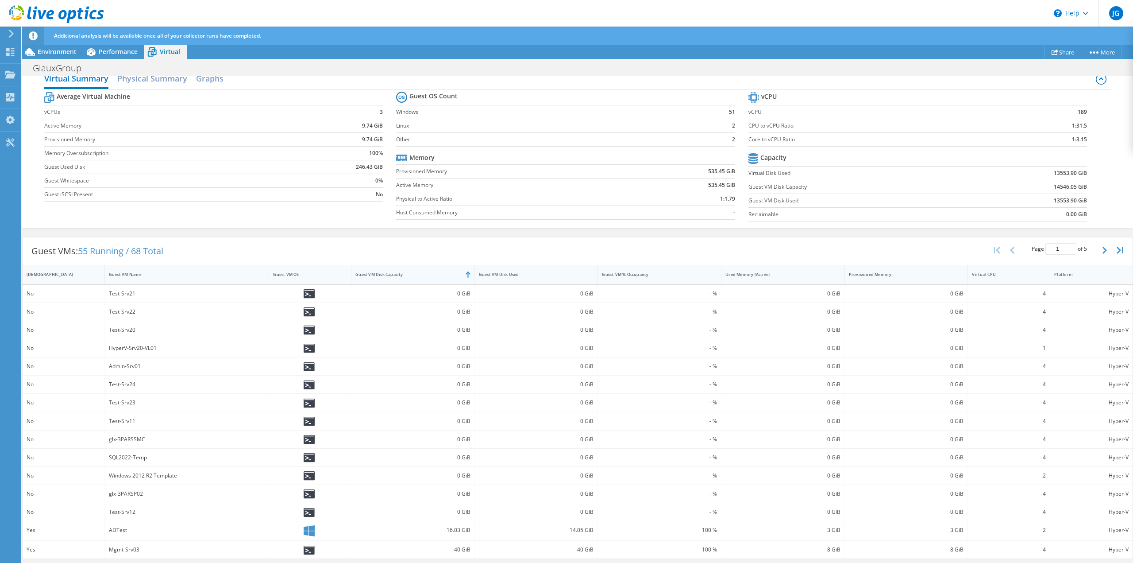
click at [429, 267] on div "Guest VM Disk Capacity" at bounding box center [407, 274] width 112 height 14
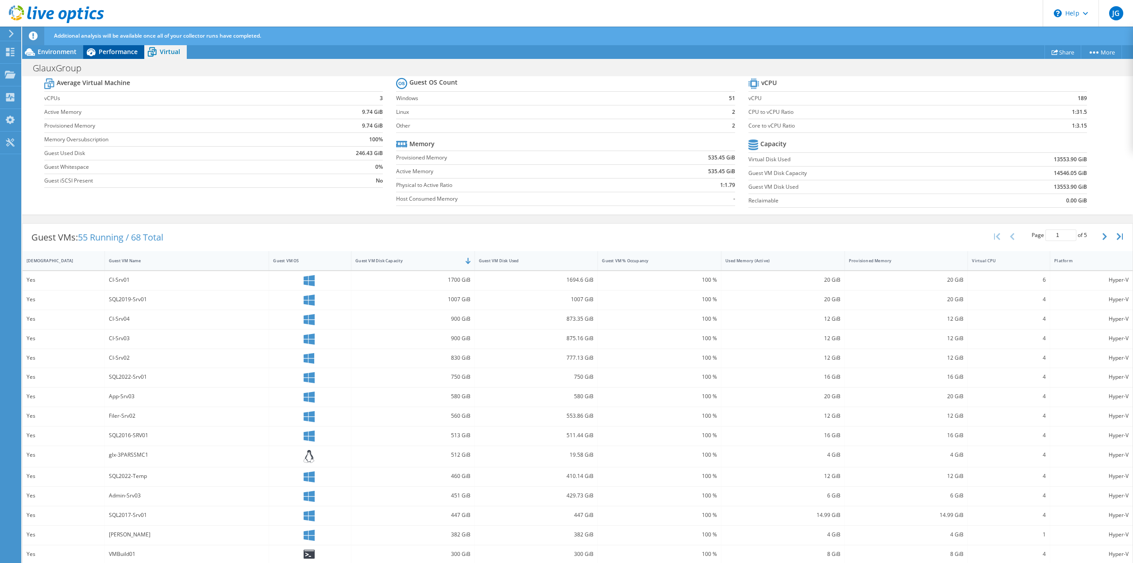
click at [107, 50] on span "Performance" at bounding box center [118, 51] width 39 height 8
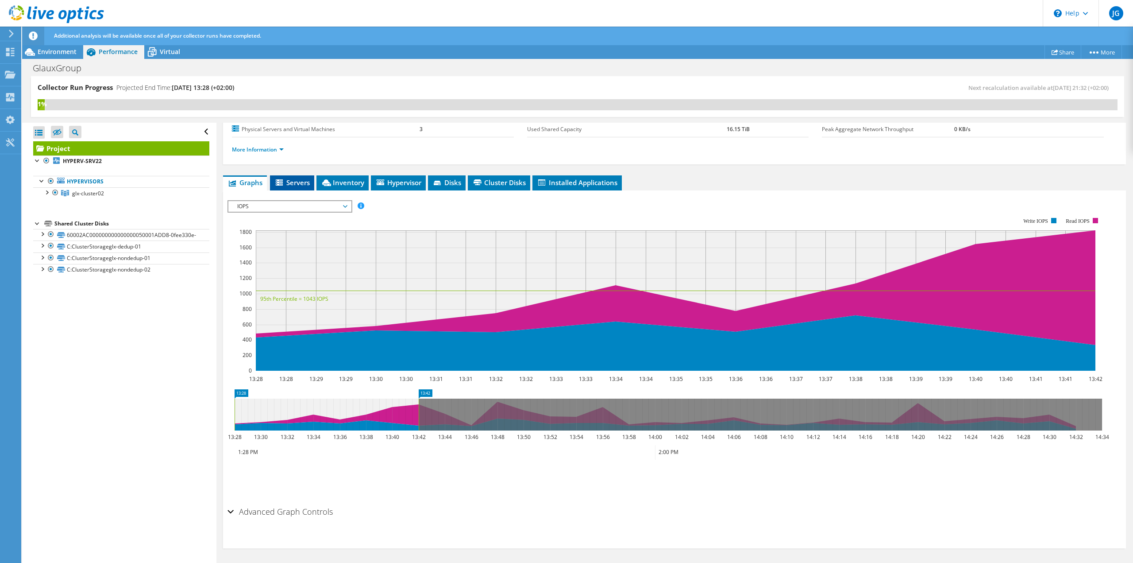
click at [292, 179] on span "Servers" at bounding box center [291, 182] width 35 height 9
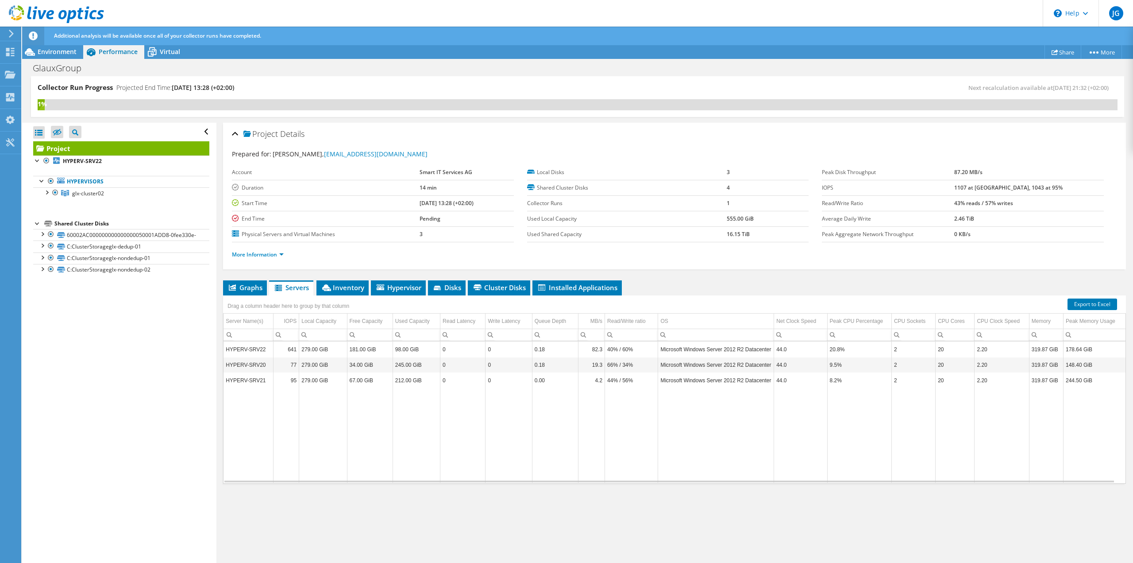
click at [121, 144] on link "Project" at bounding box center [121, 148] width 176 height 14
click at [246, 288] on span "Graphs" at bounding box center [245, 287] width 35 height 9
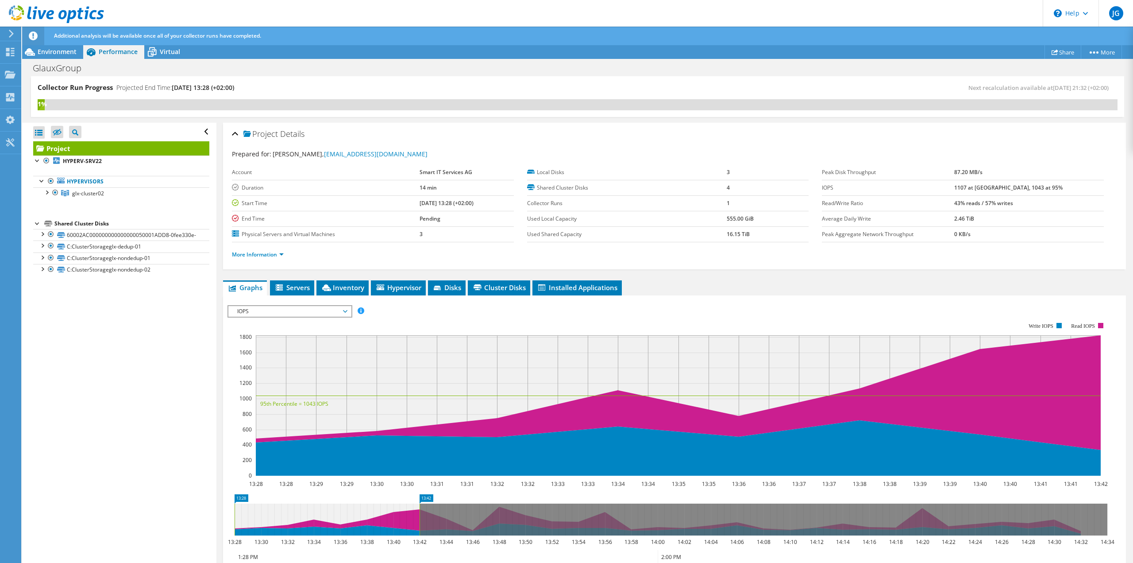
click at [330, 311] on span "IOPS" at bounding box center [290, 311] width 114 height 11
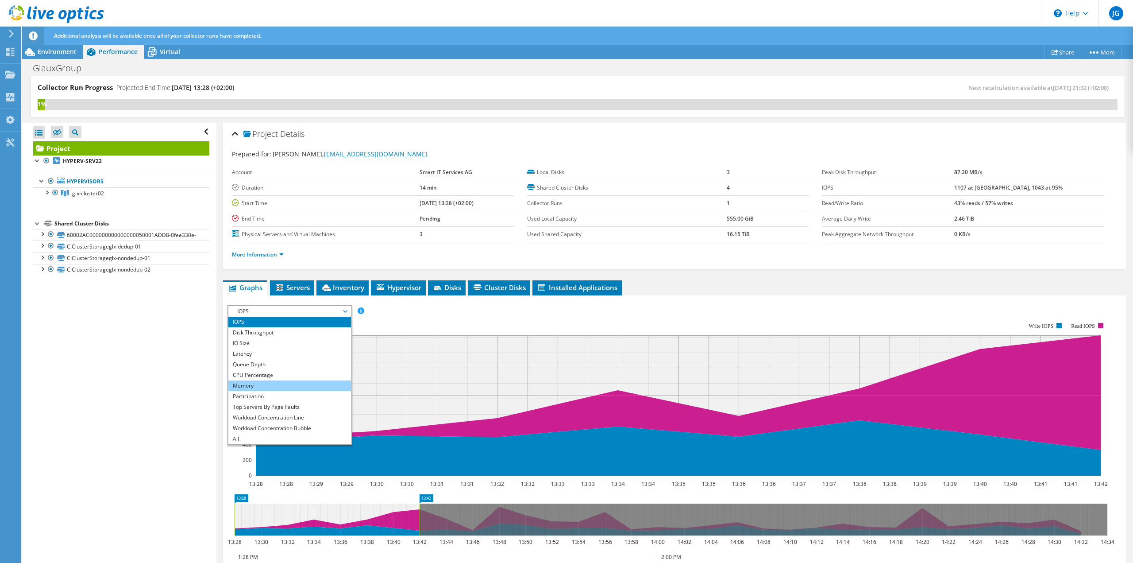
click at [236, 388] on li "Memory" at bounding box center [289, 385] width 123 height 11
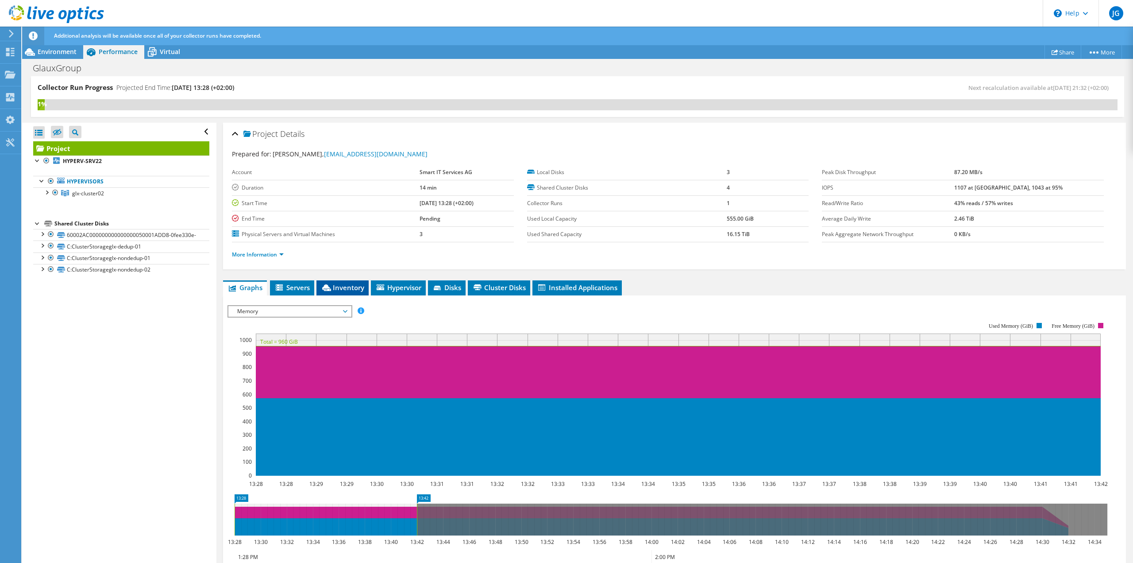
click at [334, 285] on span "Inventory" at bounding box center [342, 287] width 43 height 9
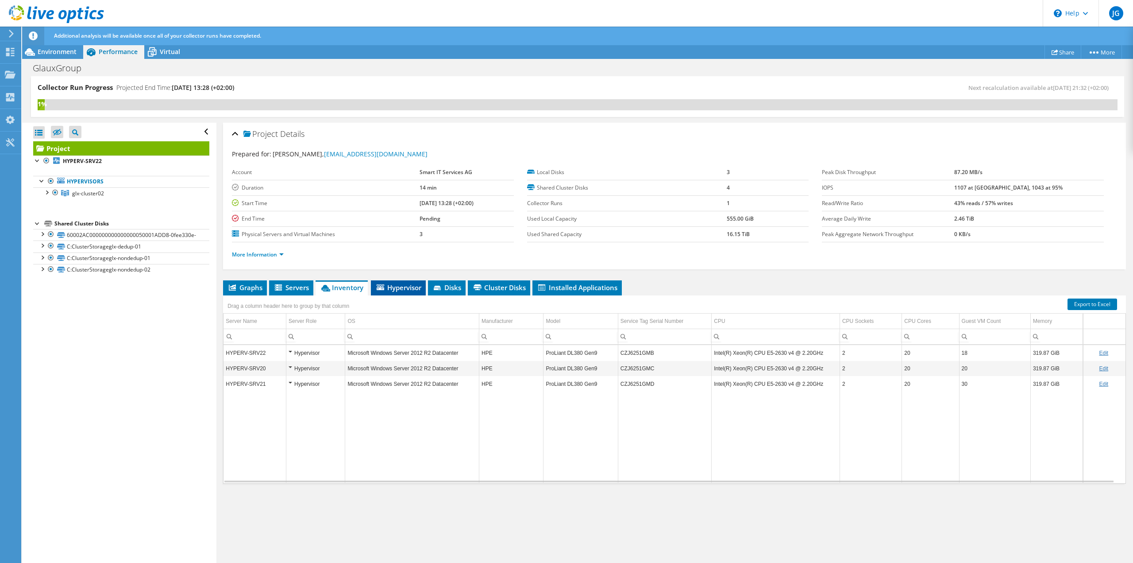
click at [390, 284] on span "Hypervisor" at bounding box center [398, 287] width 46 height 9
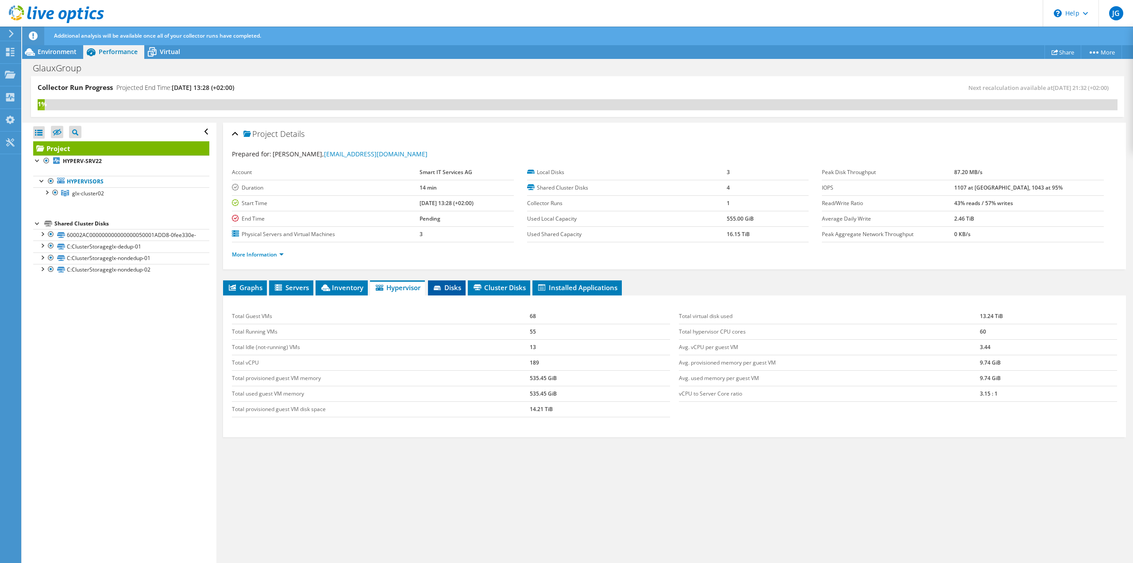
click at [443, 289] on icon at bounding box center [438, 288] width 9 height 6
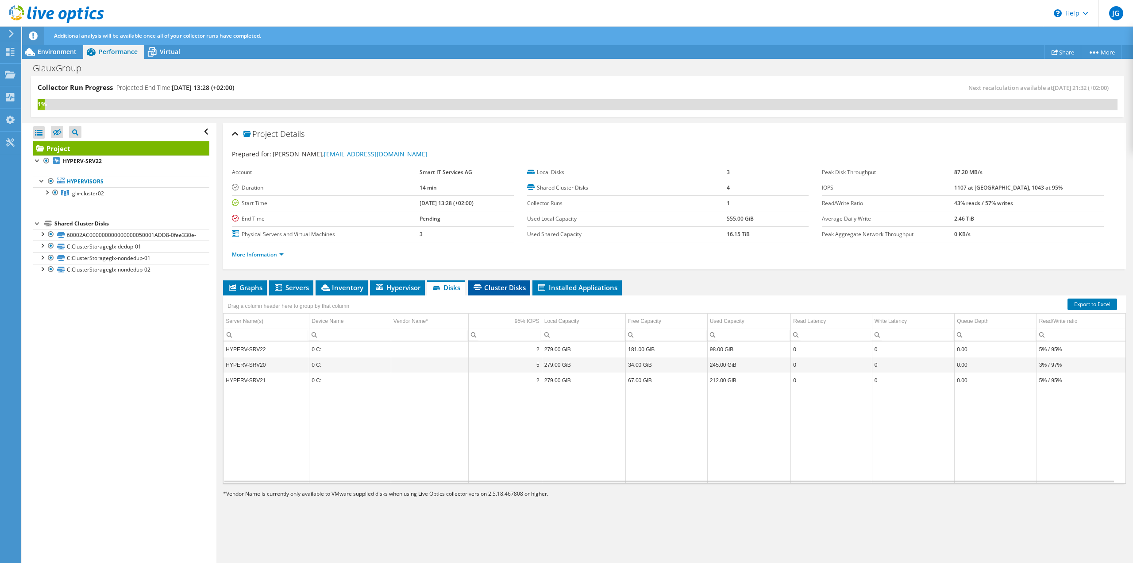
click at [499, 286] on span "Cluster Disks" at bounding box center [499, 287] width 54 height 9
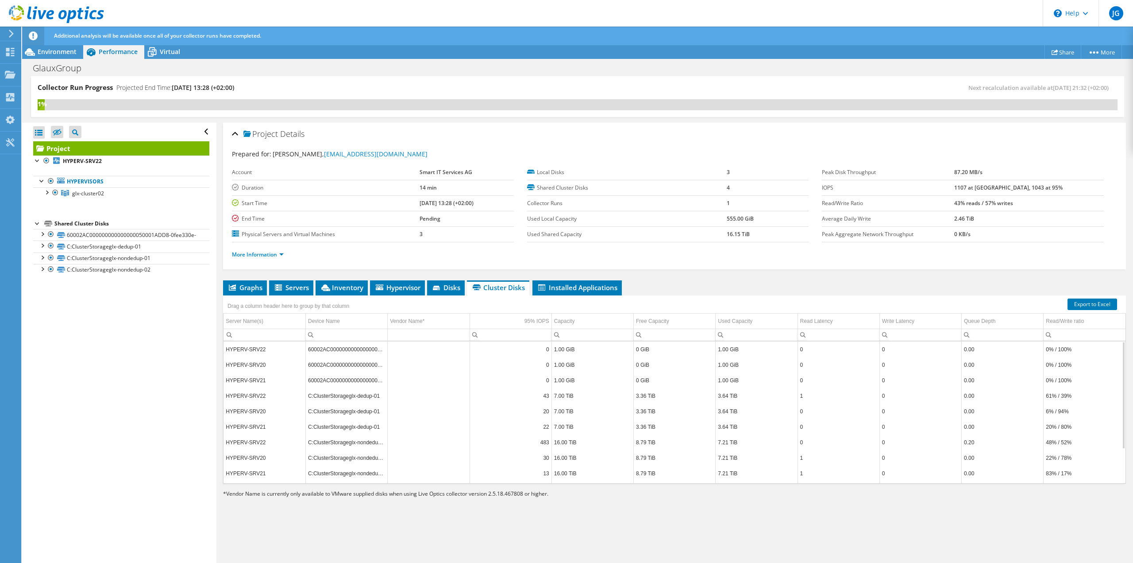
scroll to position [45, 0]
click at [599, 285] on span "Installed Applications" at bounding box center [577, 287] width 81 height 9
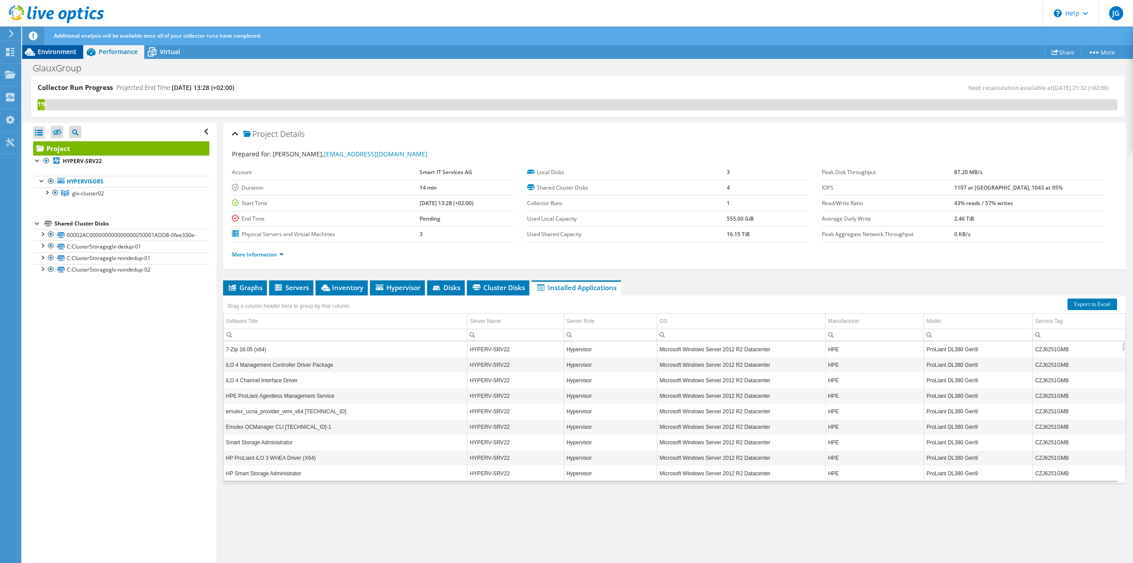
click at [58, 51] on span "Environment" at bounding box center [57, 51] width 39 height 8
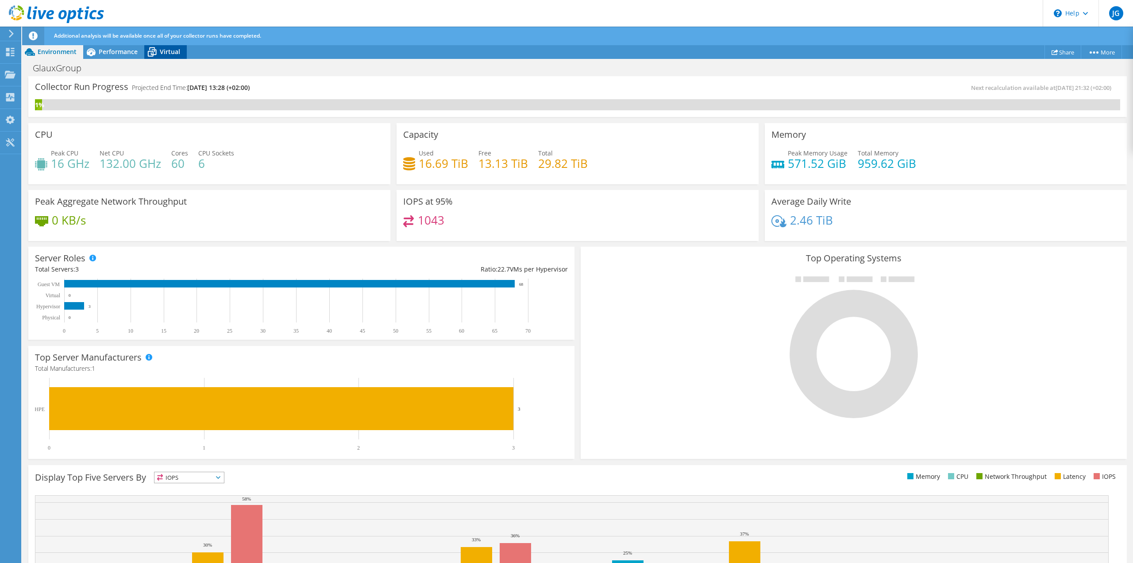
click at [175, 50] on span "Virtual" at bounding box center [170, 51] width 20 height 8
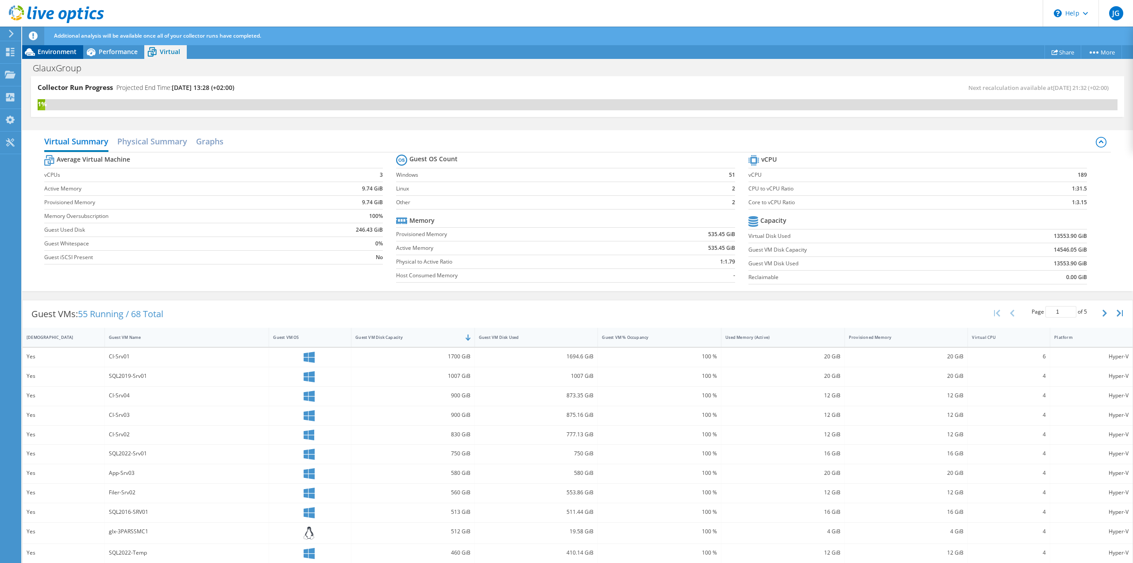
click at [46, 51] on span "Environment" at bounding box center [57, 51] width 39 height 8
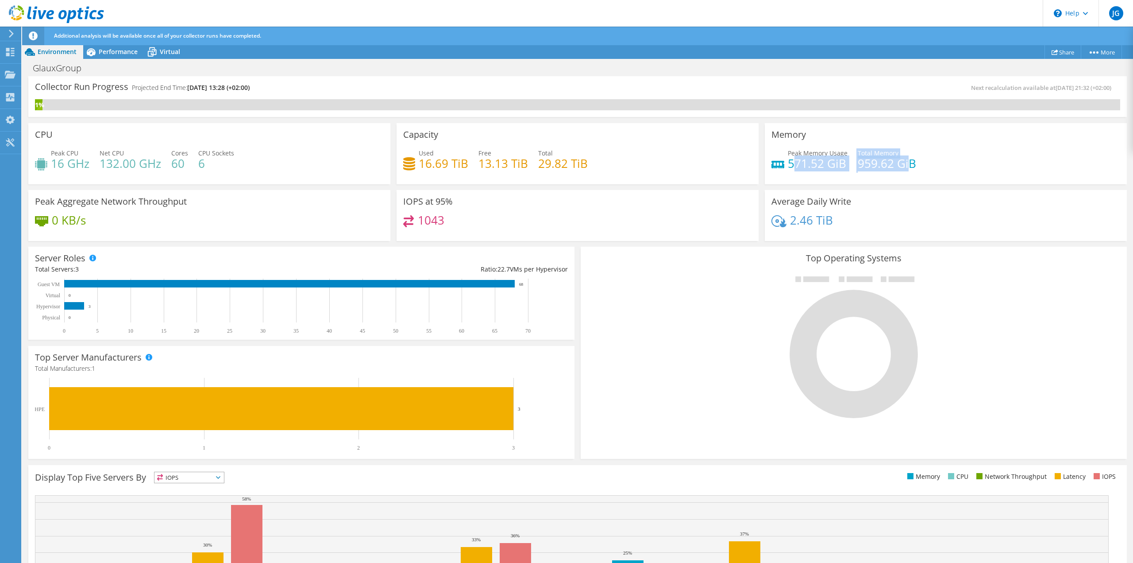
drag, startPoint x: 789, startPoint y: 161, endPoint x: 906, endPoint y: 164, distance: 117.3
click at [906, 164] on div "Peak Memory Usage 571.52 GiB Total Memory 959.62 GiB" at bounding box center [945, 162] width 349 height 29
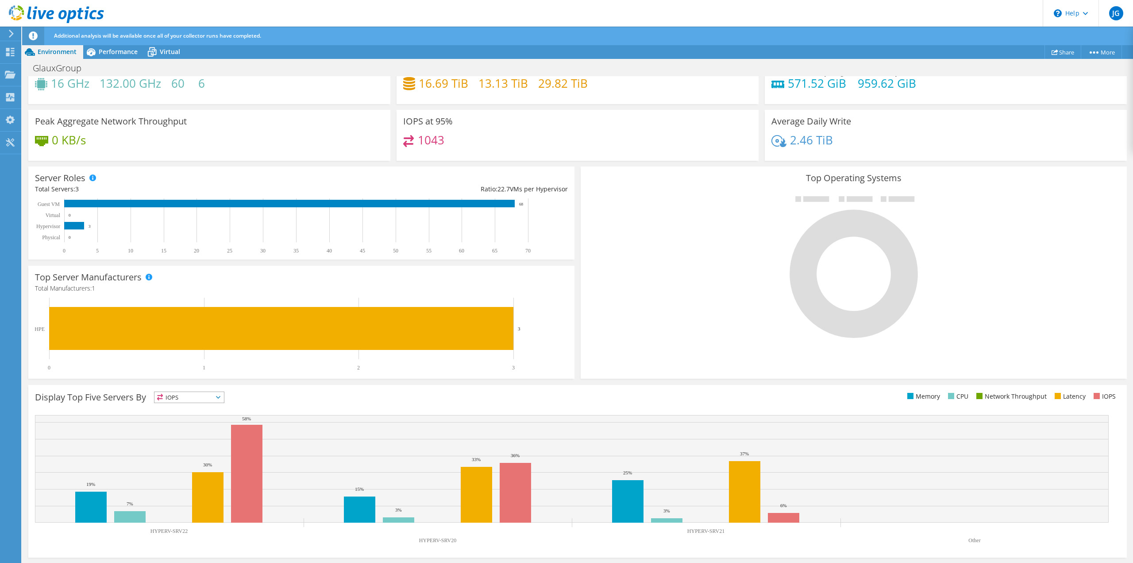
click at [210, 394] on span "IOPS" at bounding box center [188, 397] width 69 height 11
click at [201, 419] on li "Memory" at bounding box center [188, 421] width 69 height 12
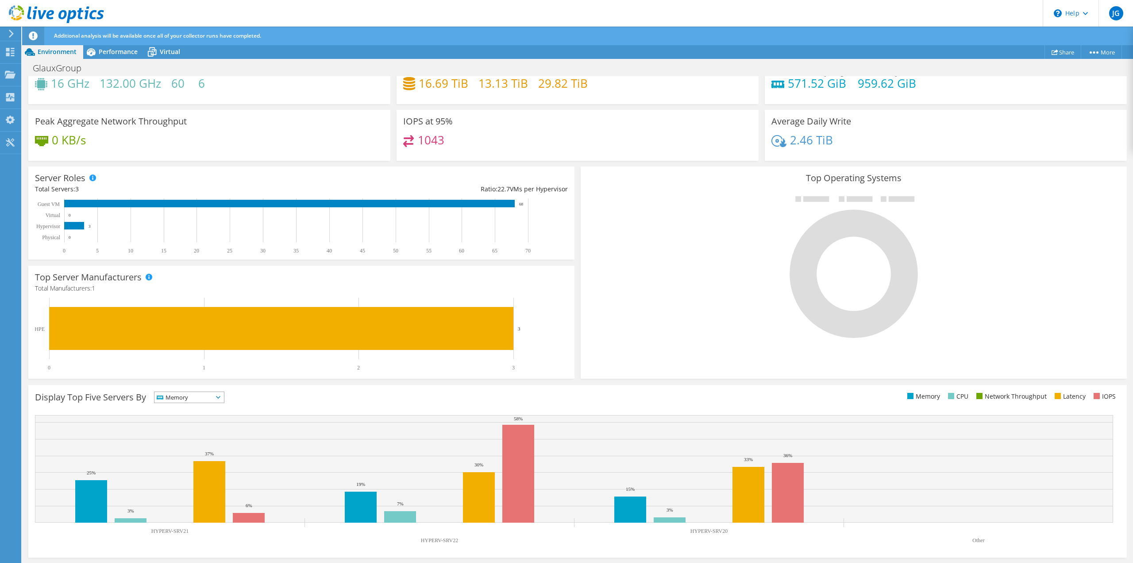
click at [195, 397] on span "Memory" at bounding box center [183, 397] width 58 height 11
click at [193, 431] on li "CPU" at bounding box center [188, 433] width 69 height 12
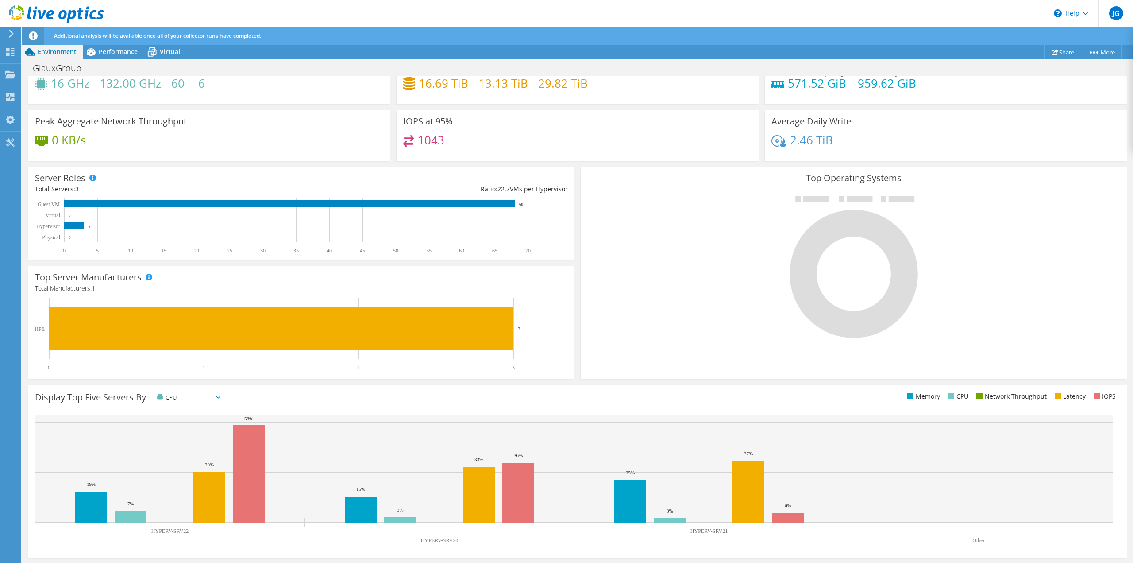
click at [191, 397] on span "CPU" at bounding box center [183, 397] width 58 height 11
click at [195, 457] on li "Latency" at bounding box center [188, 458] width 69 height 12
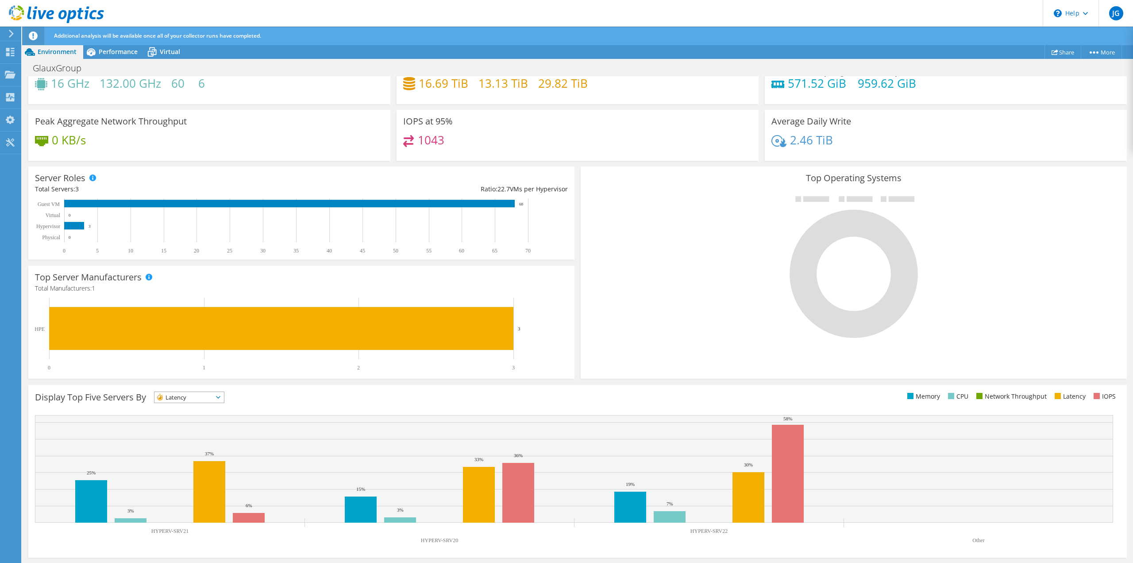
click at [185, 393] on span "Latency" at bounding box center [183, 397] width 58 height 11
click at [185, 395] on span "Latency" at bounding box center [183, 397] width 58 height 11
click at [185, 397] on span "Latency" at bounding box center [183, 397] width 58 height 11
click at [189, 410] on li "IOPS" at bounding box center [188, 408] width 69 height 12
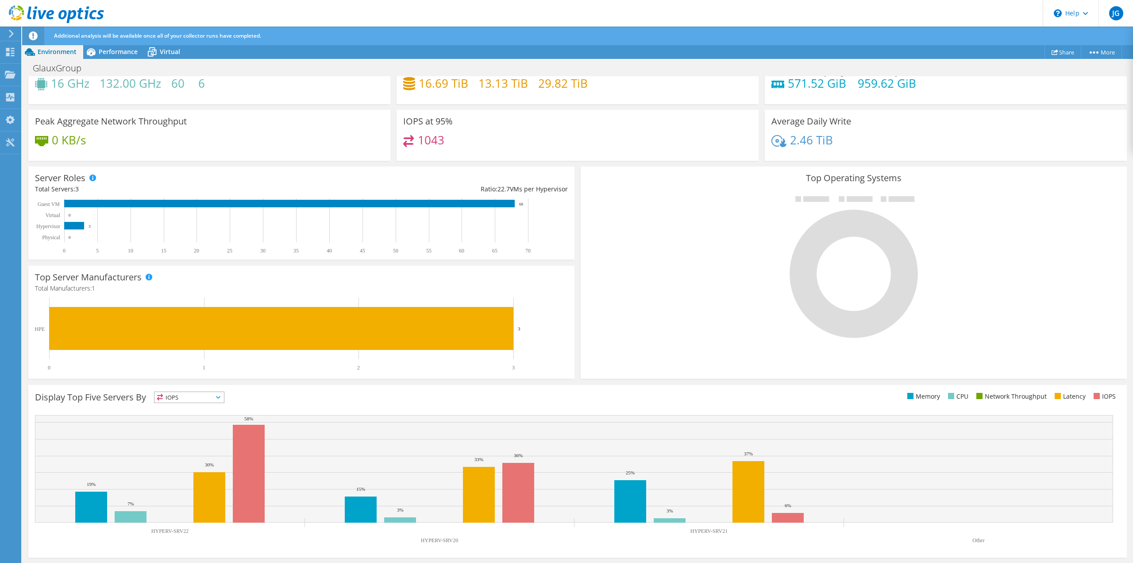
scroll to position [0, 0]
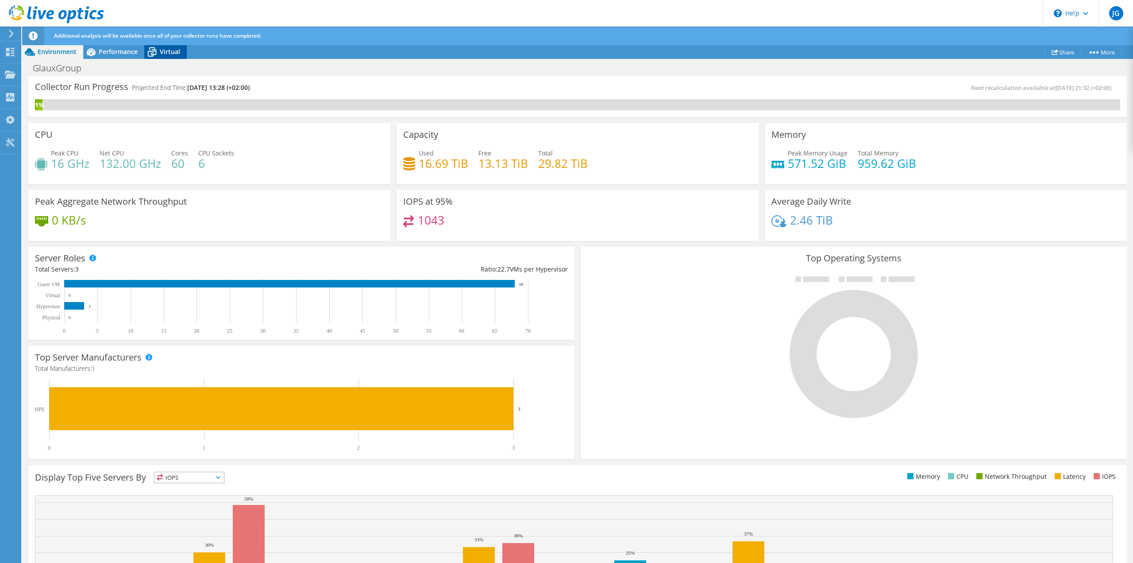
click at [161, 51] on span "Virtual" at bounding box center [170, 51] width 20 height 8
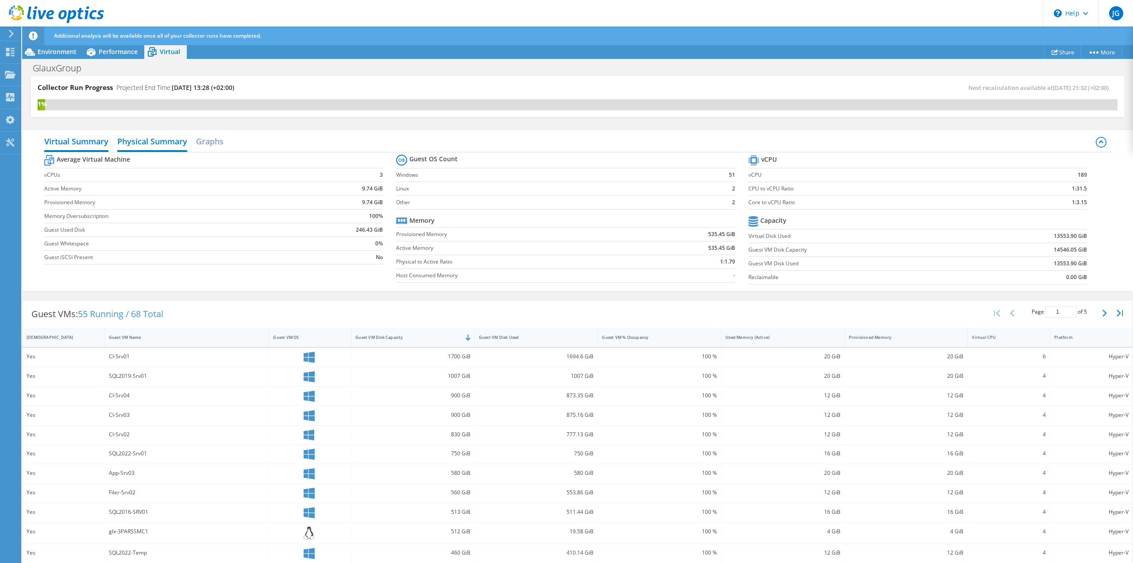
click at [150, 139] on h2 "Physical Summary" at bounding box center [152, 141] width 70 height 19
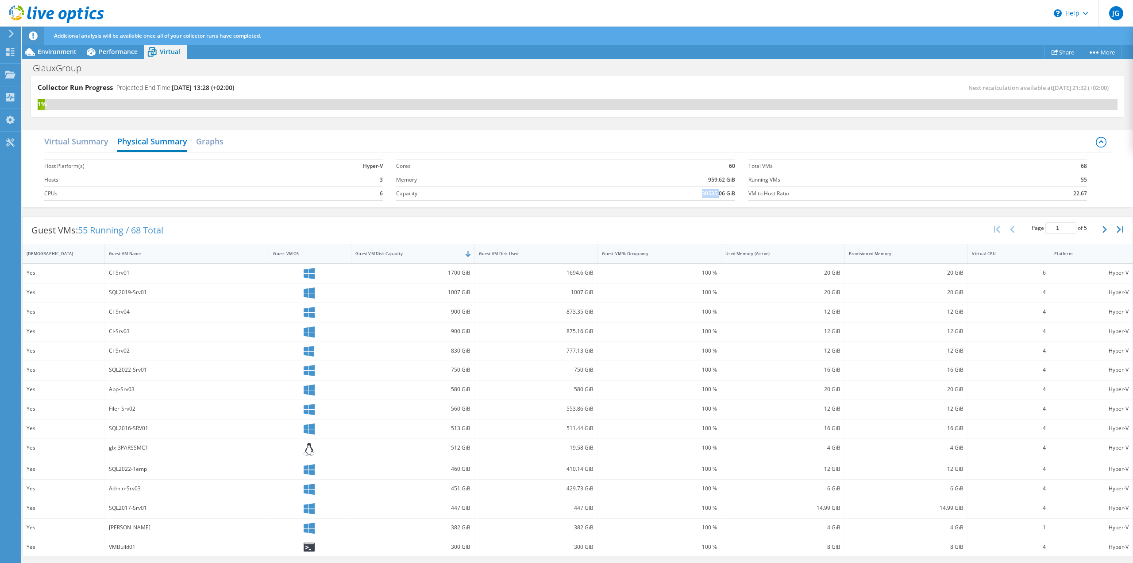
drag, startPoint x: 700, startPoint y: 194, endPoint x: 720, endPoint y: 196, distance: 19.5
click at [720, 196] on td "30535.06 GiB" at bounding box center [639, 193] width 191 height 14
click at [207, 139] on h2 "Graphs" at bounding box center [209, 141] width 27 height 19
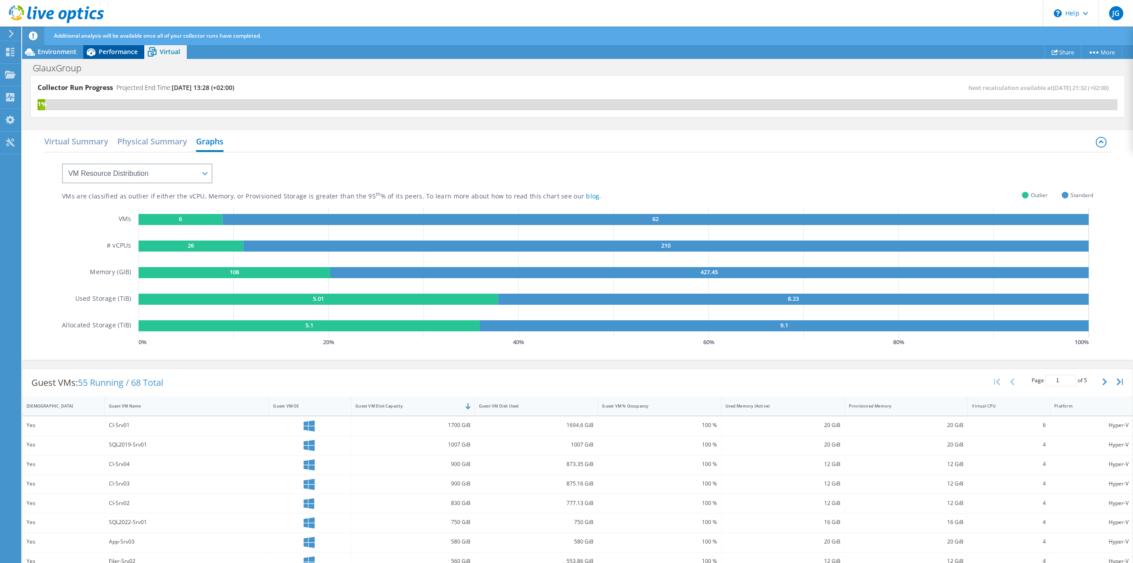
click at [123, 48] on span "Performance" at bounding box center [118, 51] width 39 height 8
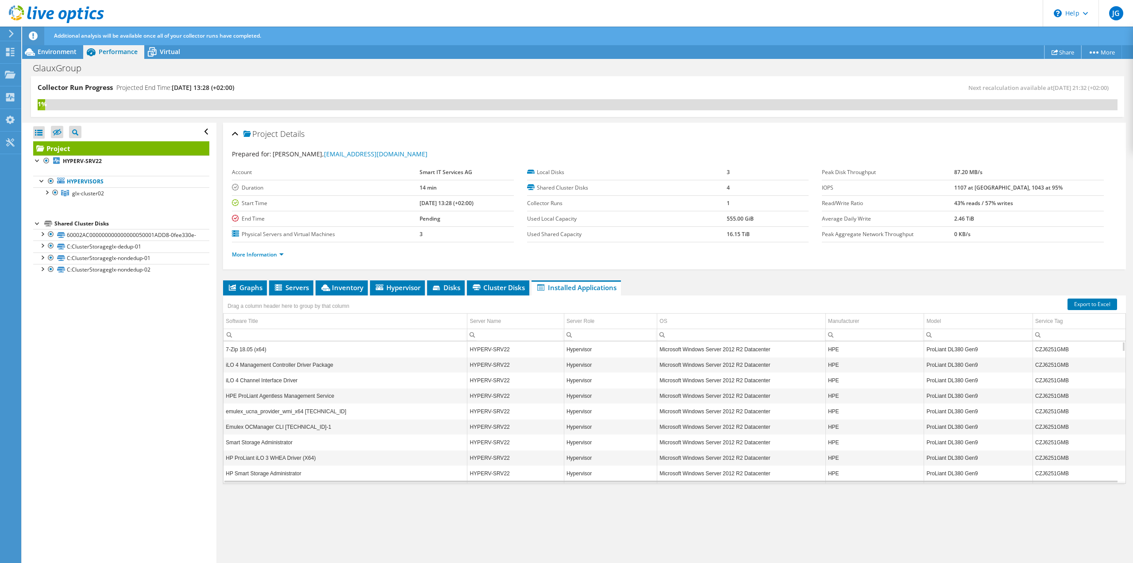
click at [1052, 50] on icon at bounding box center [1055, 52] width 7 height 7
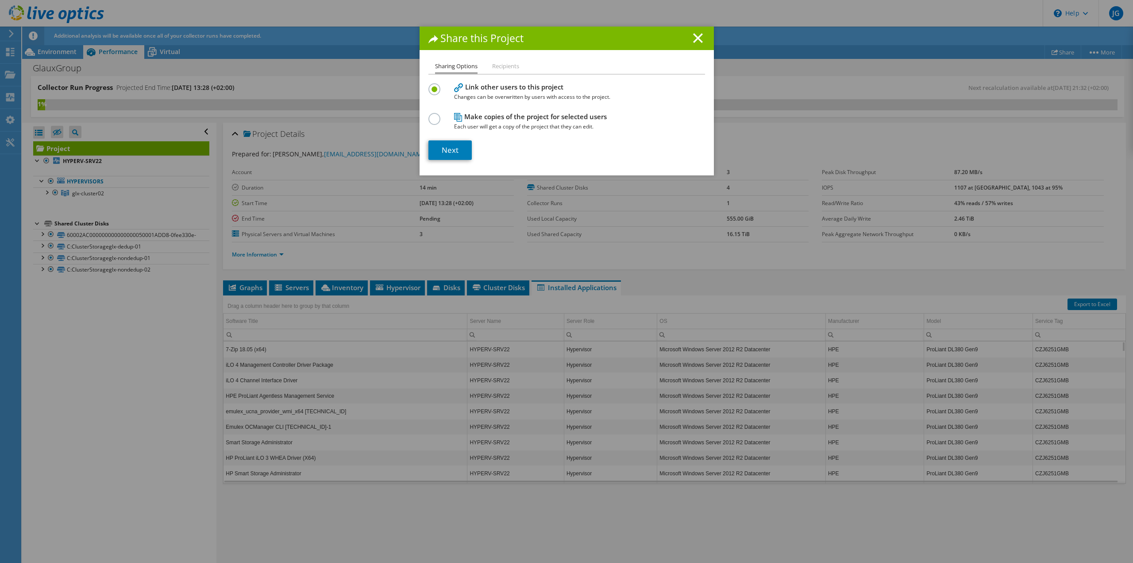
click at [96, 386] on div "Share this Project Sharing Options Recipients Link other users to this project …" at bounding box center [566, 281] width 1133 height 509
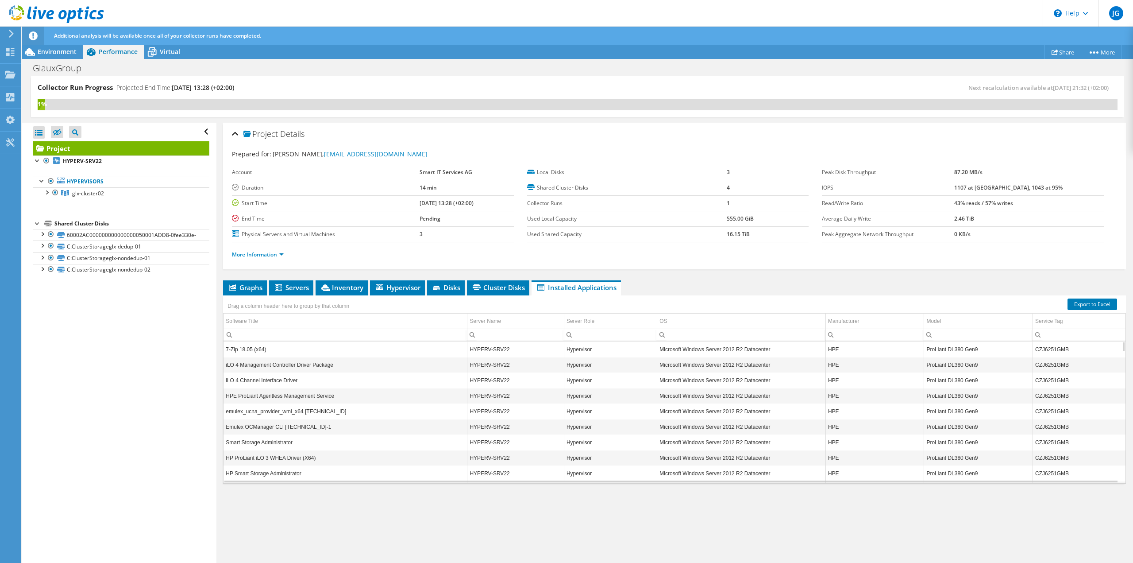
click at [10, 35] on icon at bounding box center [11, 34] width 7 height 8
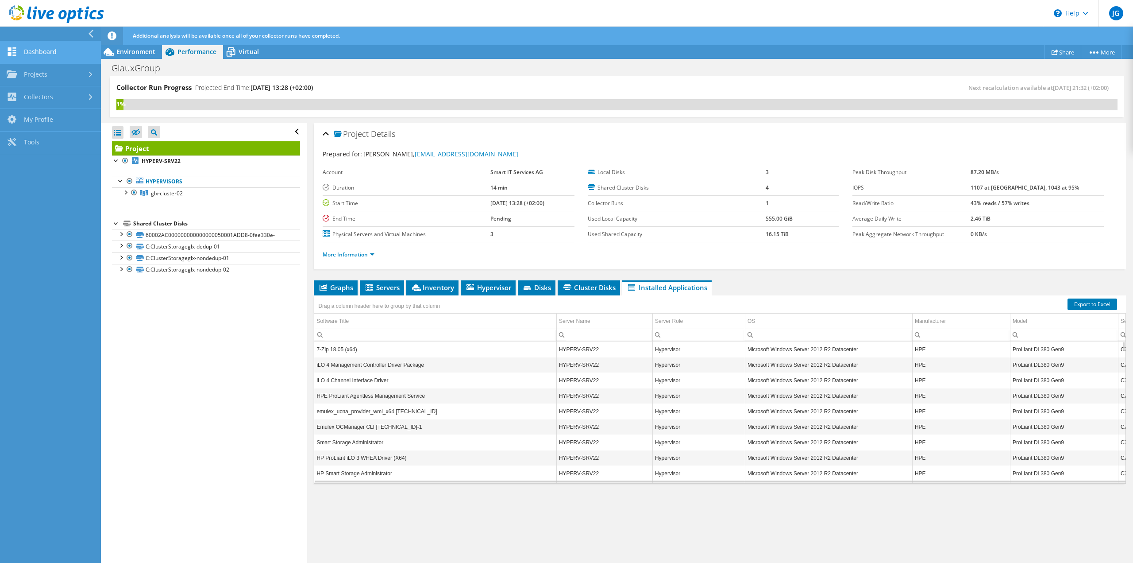
click at [45, 53] on link "Dashboard" at bounding box center [50, 52] width 101 height 23
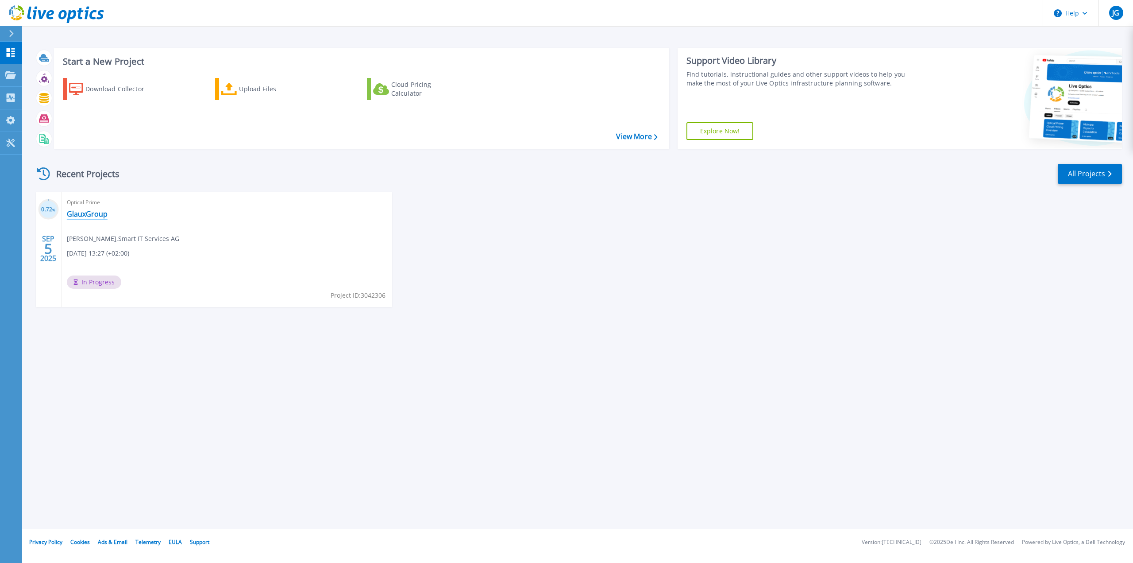
click at [84, 216] on link "GlauxGroup" at bounding box center [87, 213] width 41 height 9
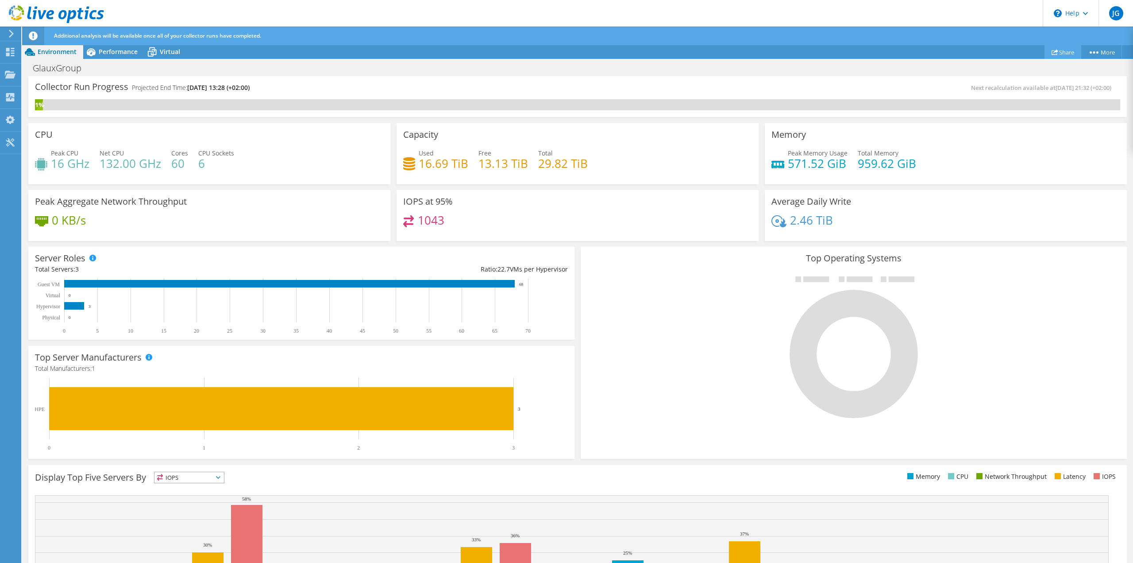
click at [1060, 51] on link "Share" at bounding box center [1063, 52] width 37 height 14
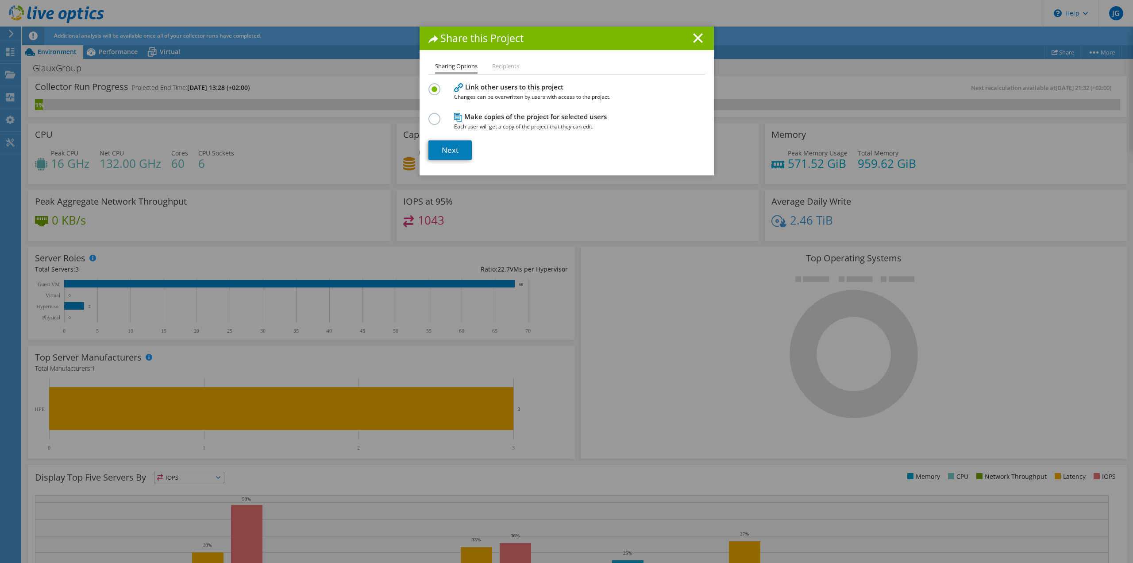
click at [504, 66] on li "Recipients" at bounding box center [505, 66] width 27 height 11
click at [452, 147] on link "Next" at bounding box center [449, 149] width 43 height 19
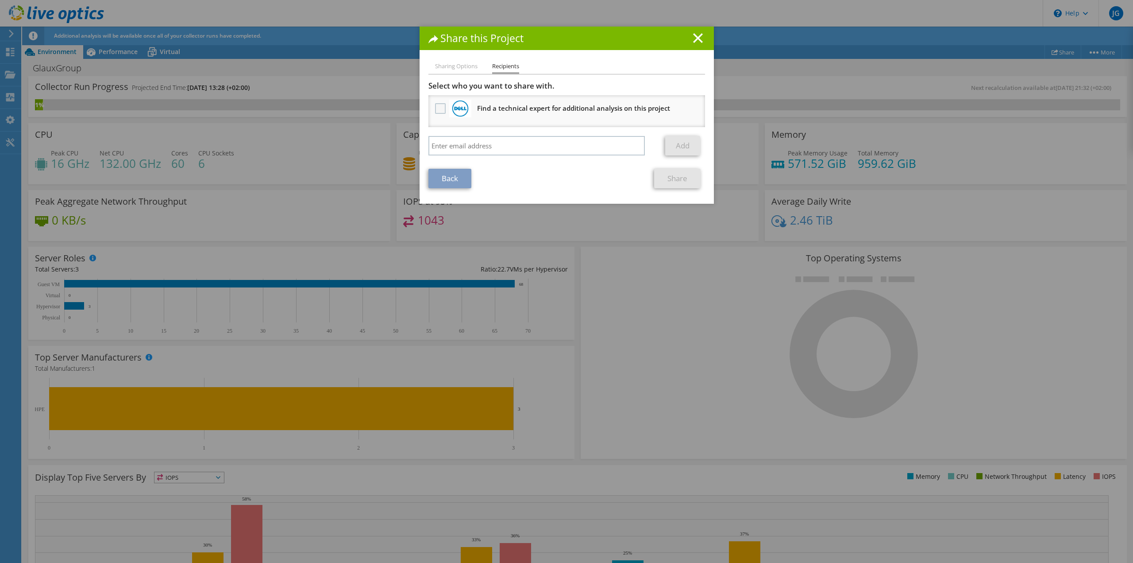
click at [438, 106] on label at bounding box center [441, 108] width 13 height 11
click at [0, 0] on input "checkbox" at bounding box center [0, 0] width 0 height 0
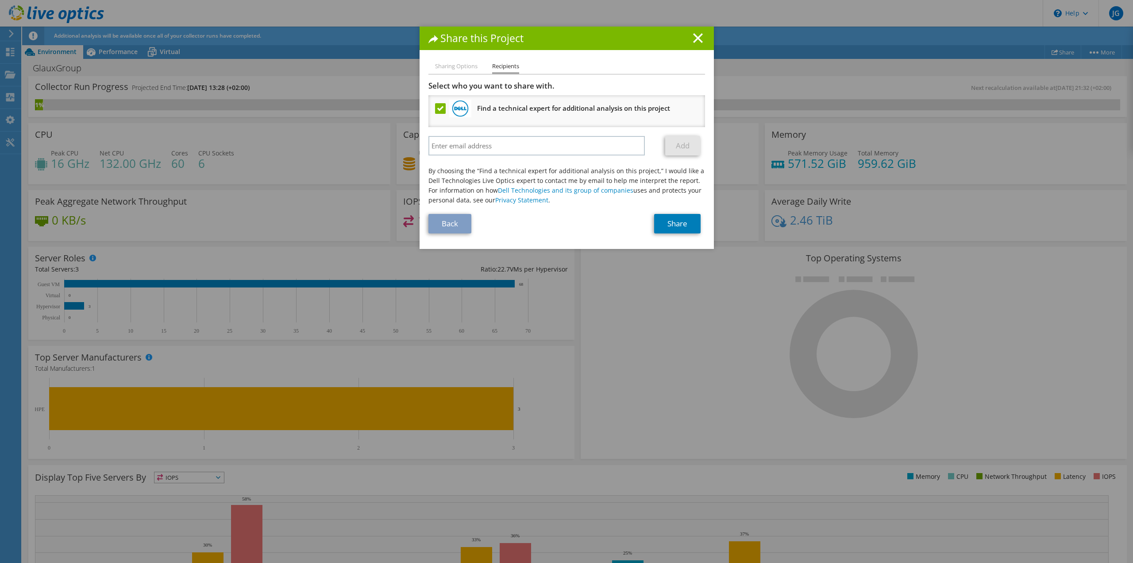
click at [437, 108] on label at bounding box center [441, 108] width 13 height 11
click at [0, 0] on input "checkbox" at bounding box center [0, 0] width 0 height 0
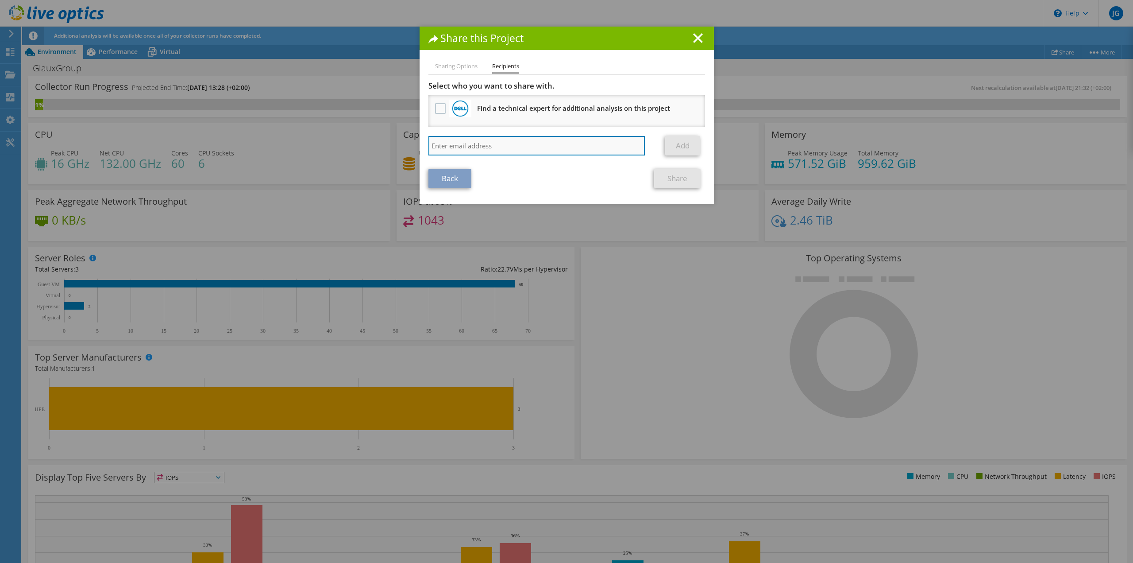
click at [494, 144] on input "search" at bounding box center [536, 145] width 217 height 19
type input "[PERSON_NAME][EMAIL_ADDRESS][DOMAIN_NAME]"
click at [678, 146] on link "Add" at bounding box center [682, 145] width 35 height 19
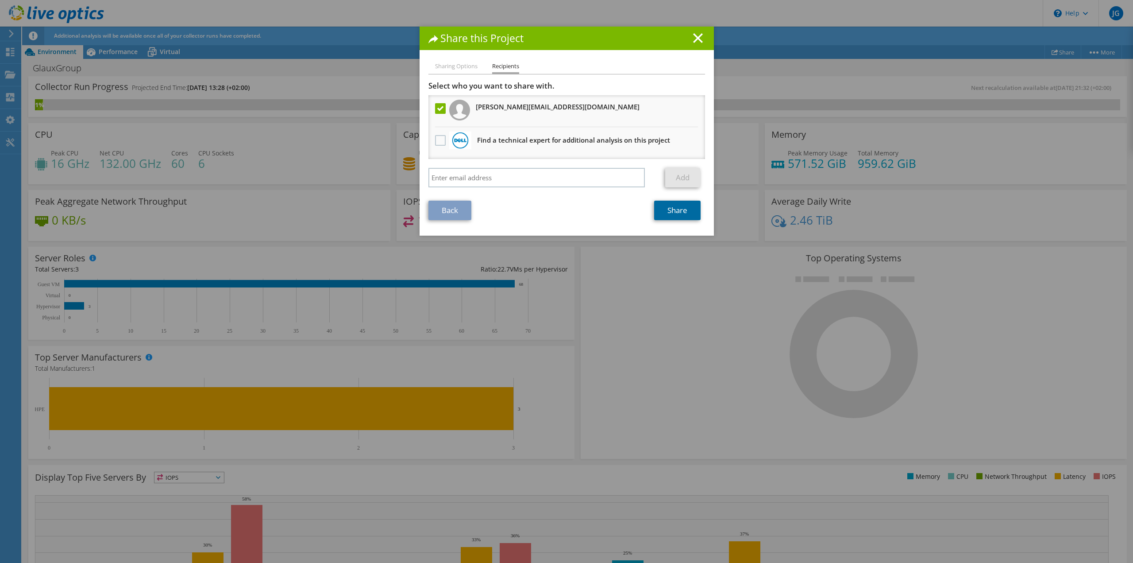
click at [677, 207] on link "Share" at bounding box center [677, 210] width 46 height 19
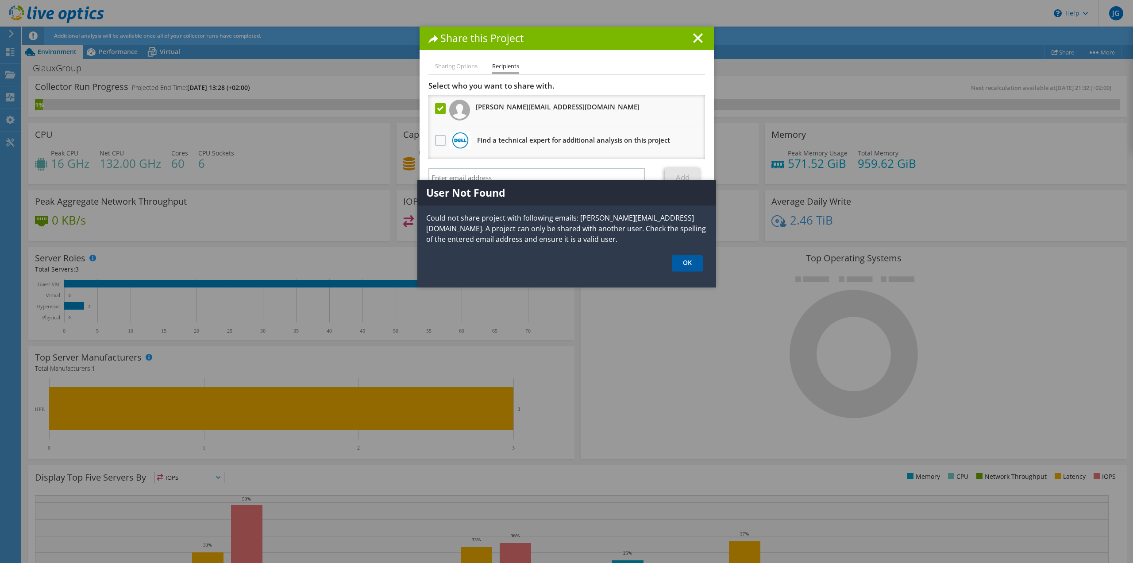
click at [688, 261] on link "OK" at bounding box center [687, 263] width 31 height 16
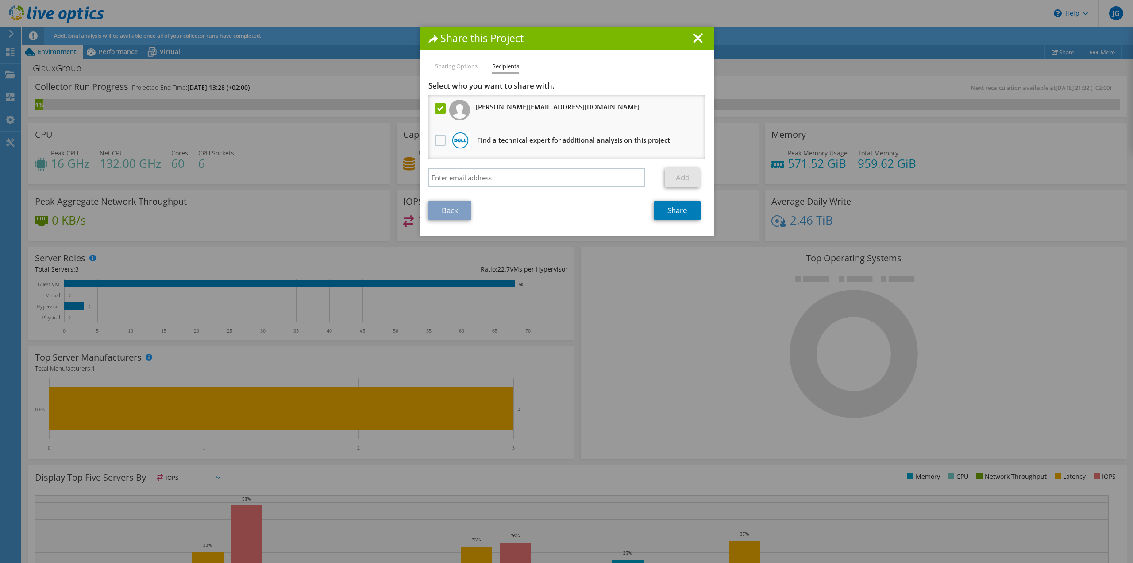
click at [436, 108] on label at bounding box center [441, 108] width 13 height 11
click at [0, 0] on input "checkbox" at bounding box center [0, 0] width 0 height 0
click at [461, 60] on div "Share this Project Sharing Options Recipients Link other users to this project …" at bounding box center [567, 131] width 294 height 209
click at [694, 34] on icon at bounding box center [698, 38] width 10 height 10
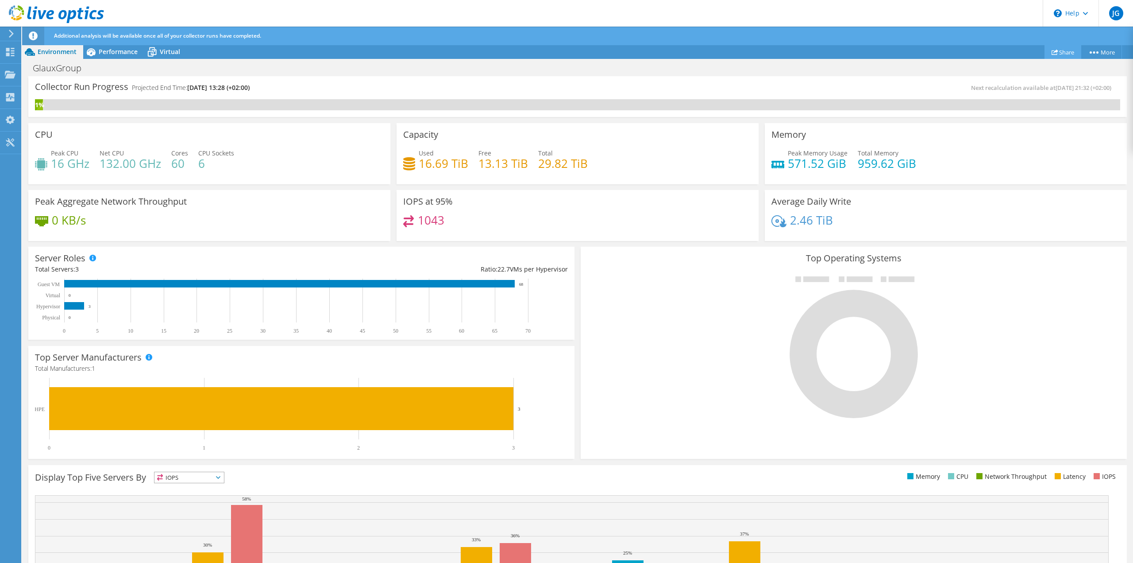
click at [1057, 48] on link "Share" at bounding box center [1063, 52] width 37 height 14
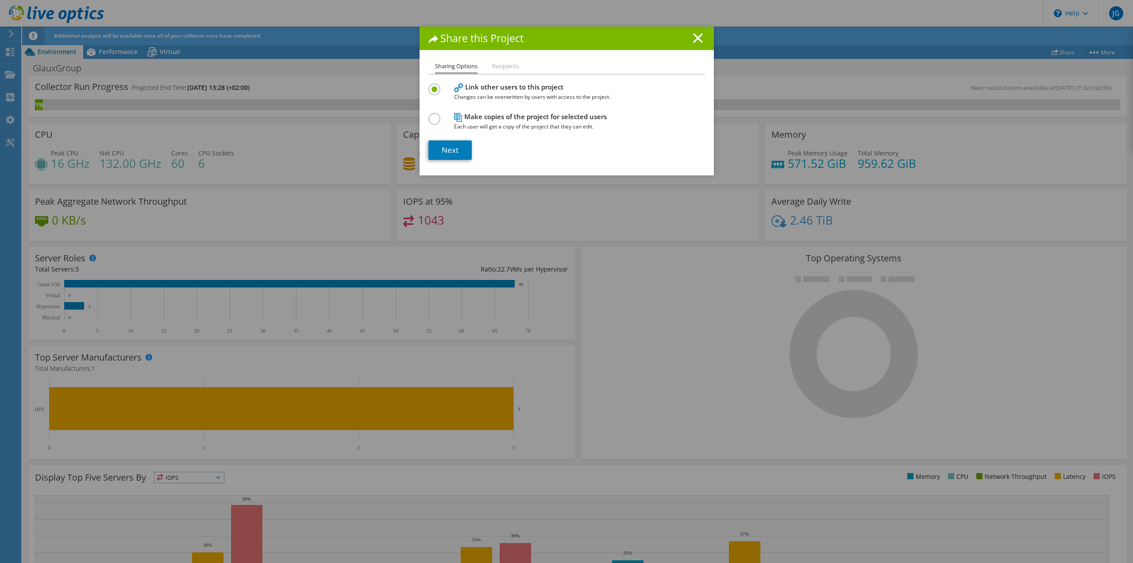
click at [977, 39] on div "Share this Project Sharing Options Recipients Link other users to this project …" at bounding box center [566, 281] width 1133 height 509
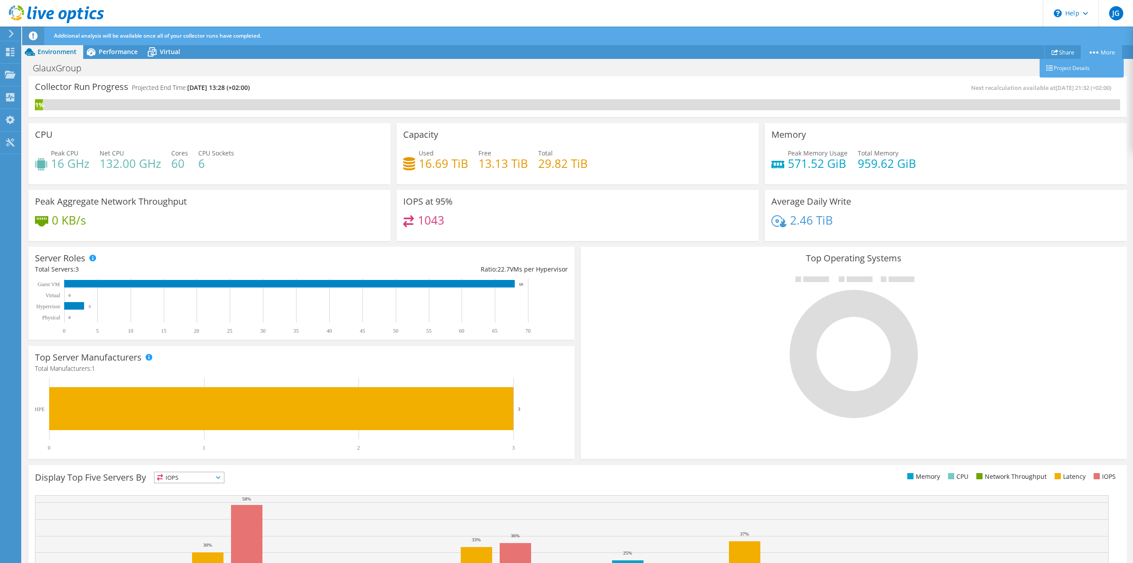
click at [1091, 52] on icon at bounding box center [1094, 52] width 9 height 2
click at [1084, 67] on link "Project Details" at bounding box center [1082, 68] width 84 height 19
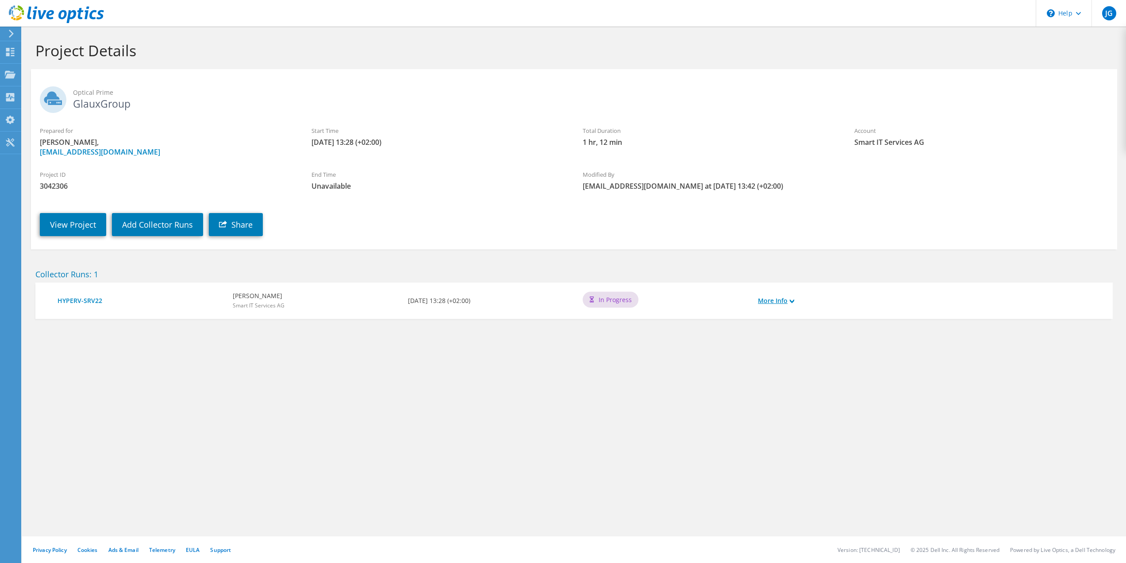
click at [794, 301] on icon at bounding box center [792, 301] width 4 height 4
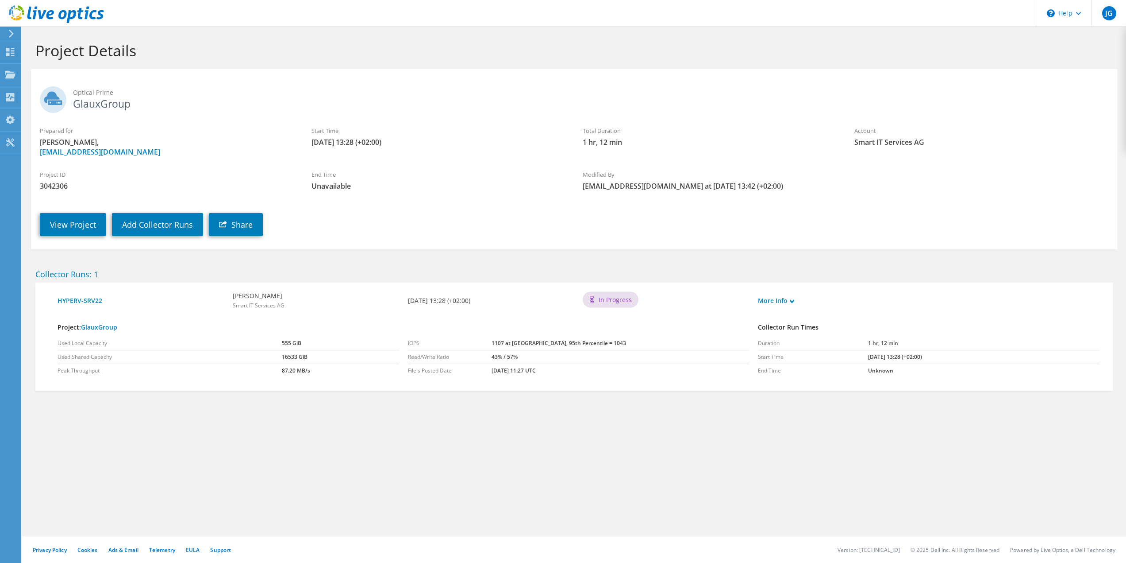
click at [378, 455] on div "Project Details Optical Prime GlauxGroup Prepared for [PERSON_NAME], [EMAIL_ADD…" at bounding box center [574, 295] width 1104 height 536
